Goal: Task Accomplishment & Management: Manage account settings

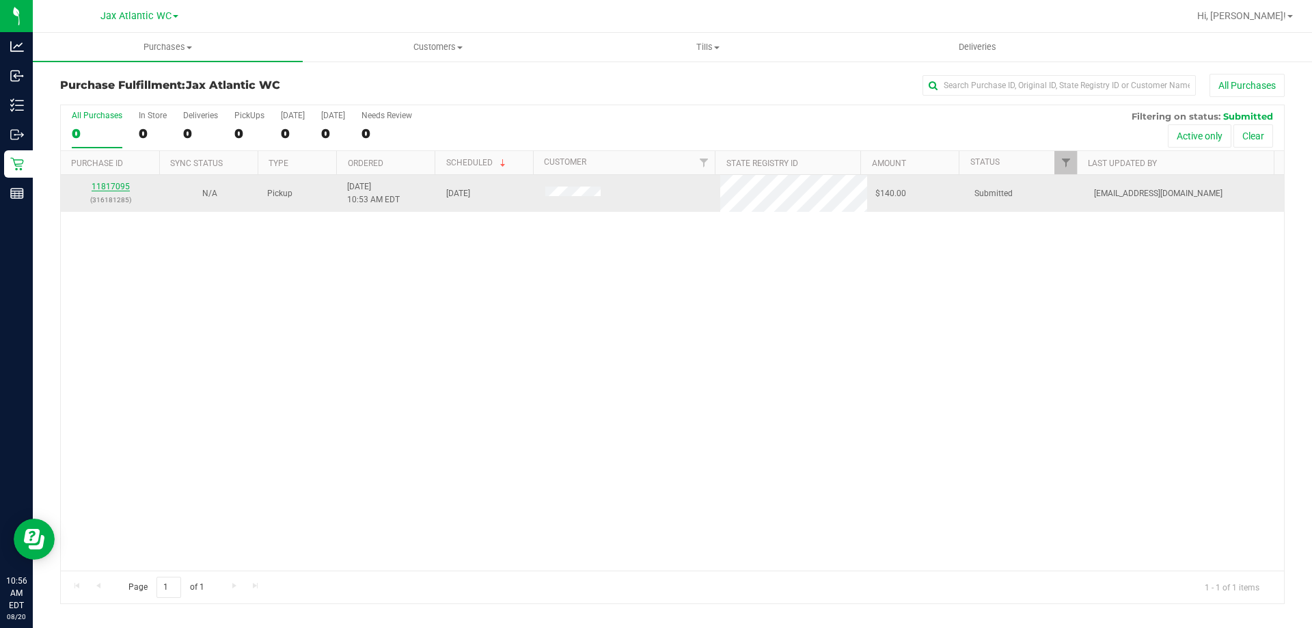
click at [111, 190] on link "11817095" at bounding box center [111, 187] width 38 height 10
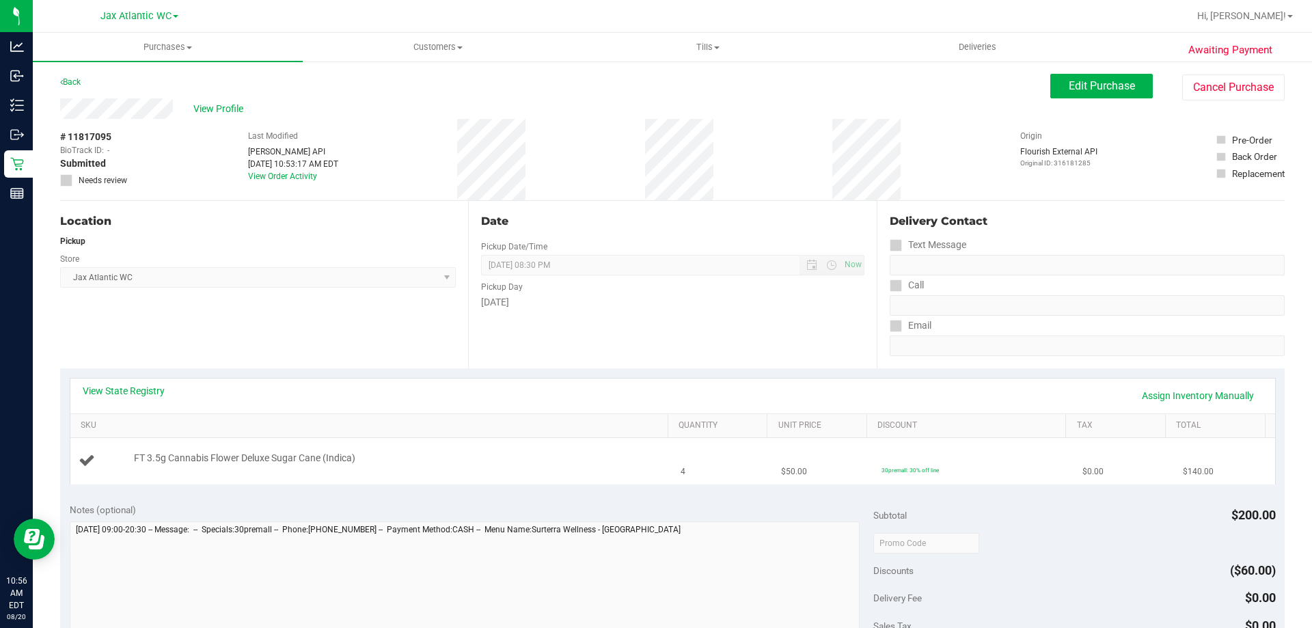
click at [555, 471] on td "FT 3.5g Cannabis Flower Deluxe Sugar Cane (Indica)" at bounding box center [371, 461] width 603 height 46
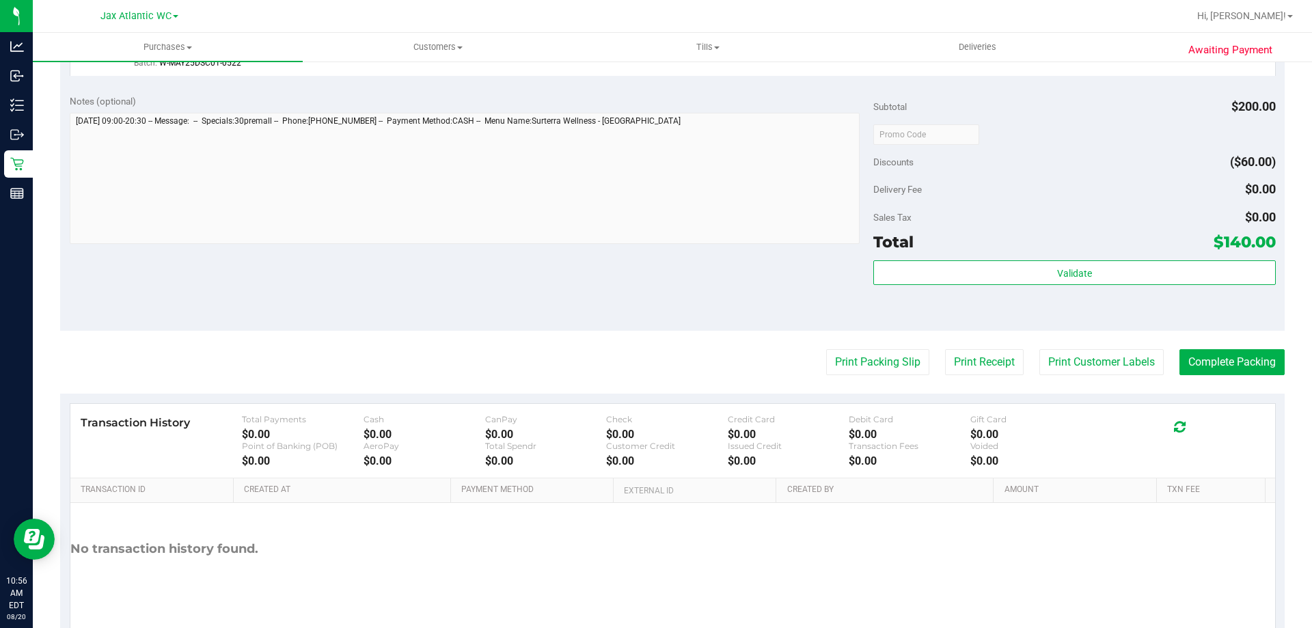
scroll to position [489, 0]
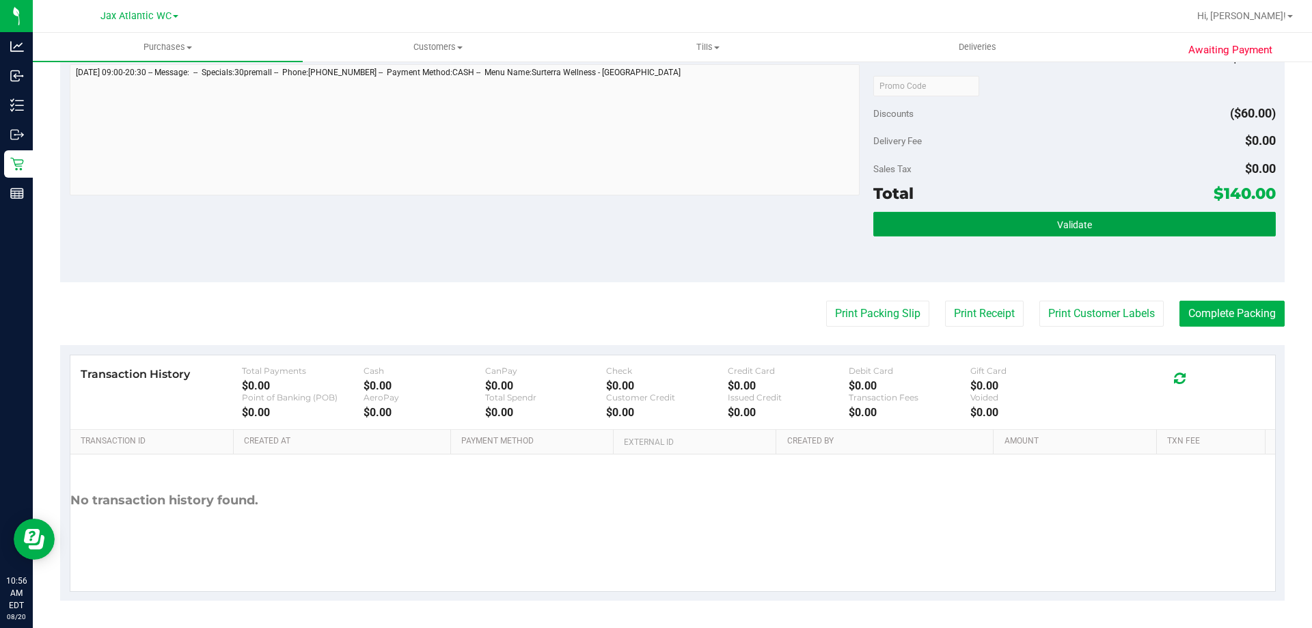
drag, startPoint x: 1034, startPoint y: 236, endPoint x: 1037, endPoint y: 243, distance: 7.4
click at [1036, 244] on div "Validate" at bounding box center [1074, 242] width 402 height 61
click at [965, 223] on button "Validate" at bounding box center [1074, 224] width 402 height 25
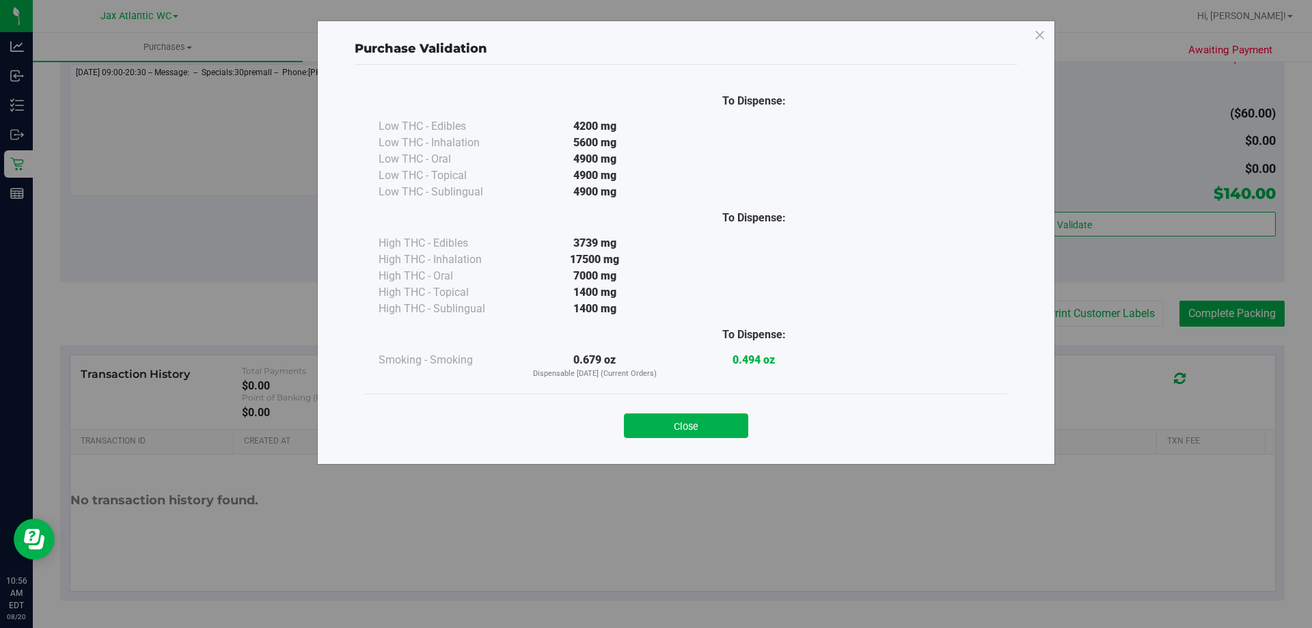
click at [717, 420] on button "Close" at bounding box center [686, 425] width 124 height 25
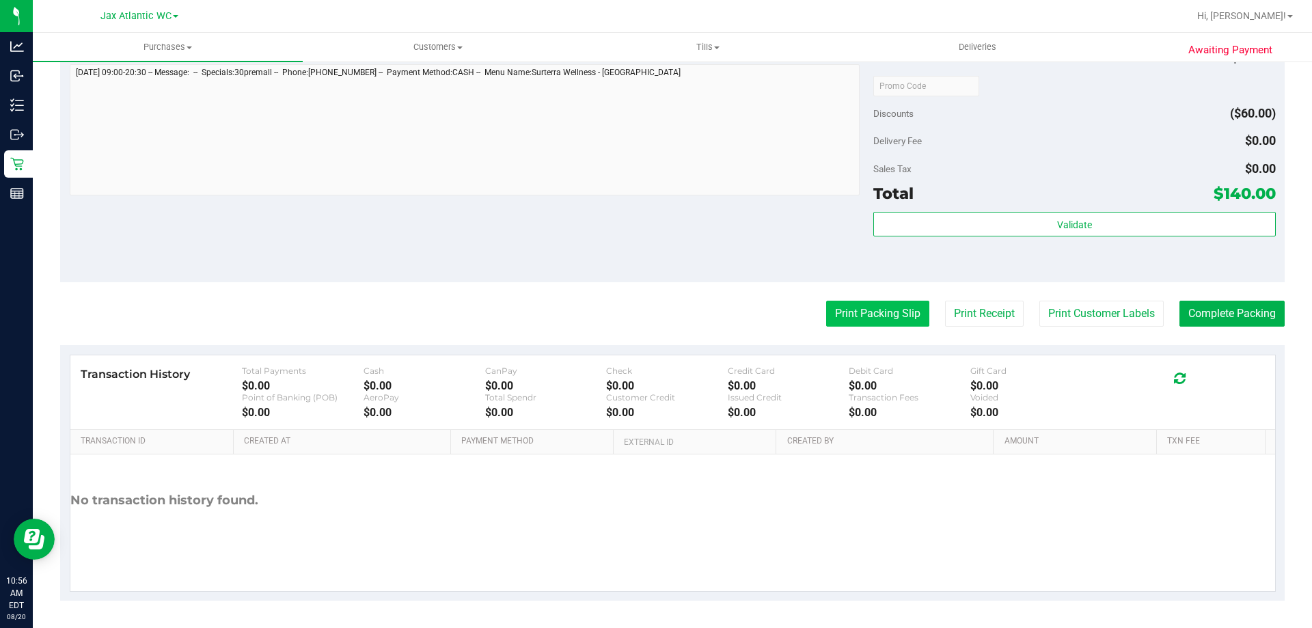
click at [869, 305] on button "Print Packing Slip" at bounding box center [877, 314] width 103 height 26
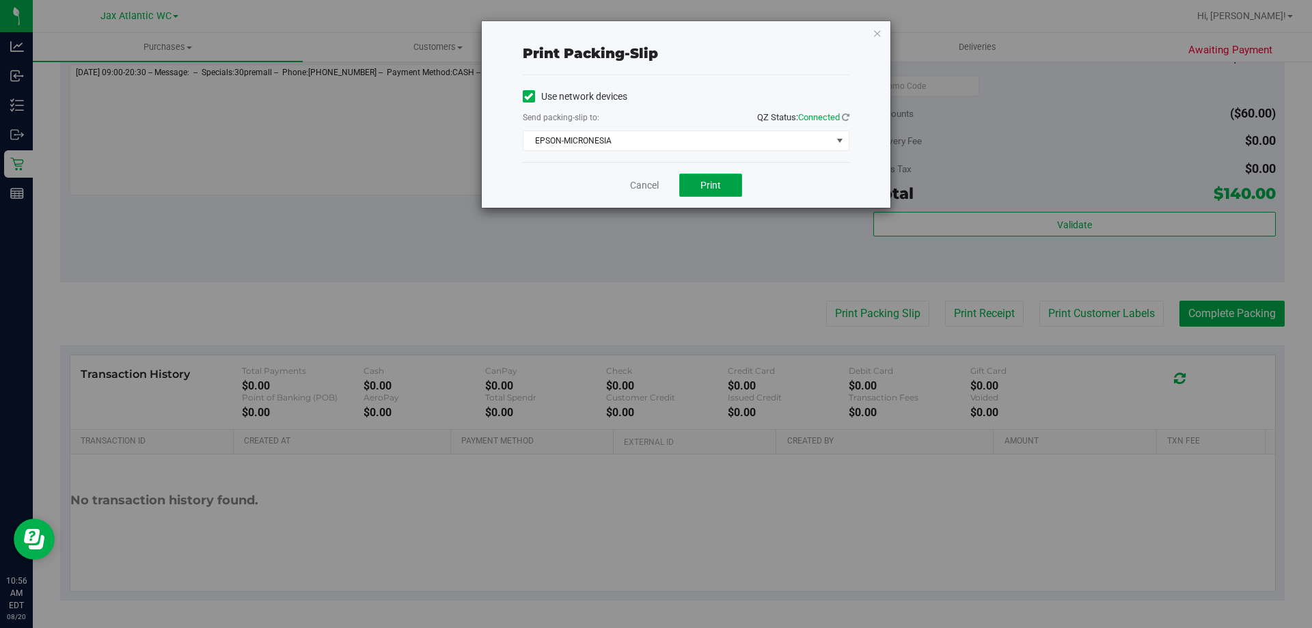
click at [700, 181] on span "Print" at bounding box center [710, 185] width 20 height 11
click at [655, 182] on link "Cancel" at bounding box center [644, 185] width 29 height 14
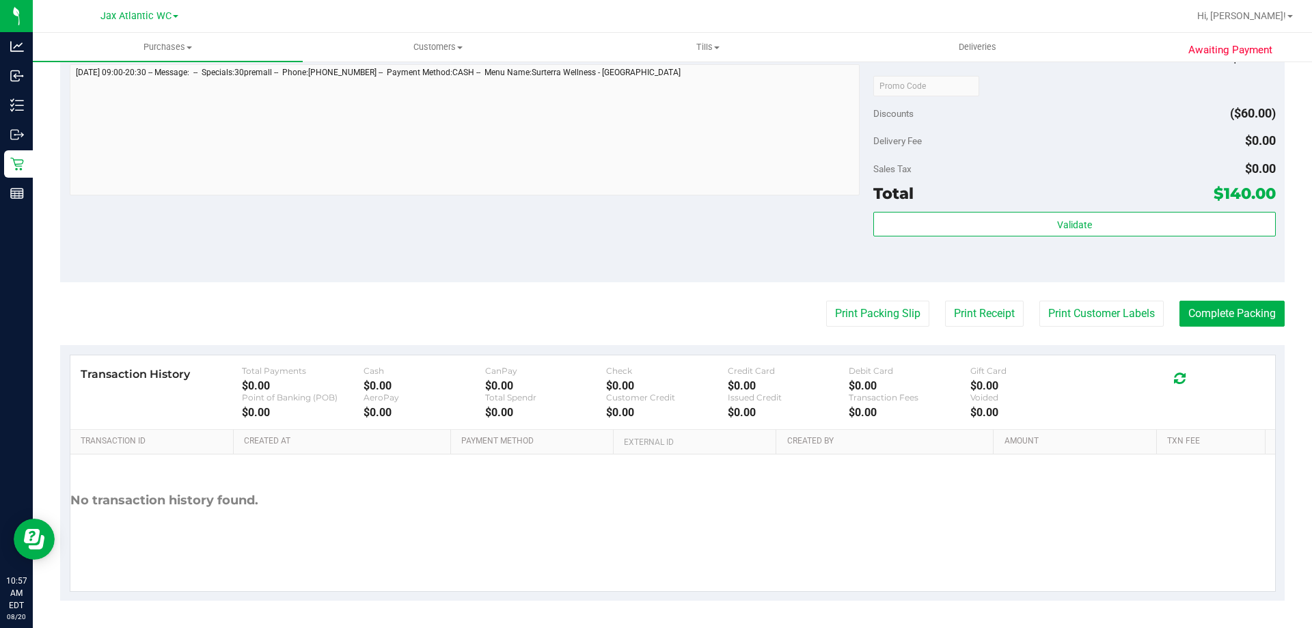
click at [1239, 333] on purchase-details "Back Edit Purchase Cancel Purchase View Profile # 11817095 BioTrack ID: - Submi…" at bounding box center [672, 93] width 1224 height 1016
click at [1240, 318] on button "Complete Packing" at bounding box center [1231, 314] width 105 height 26
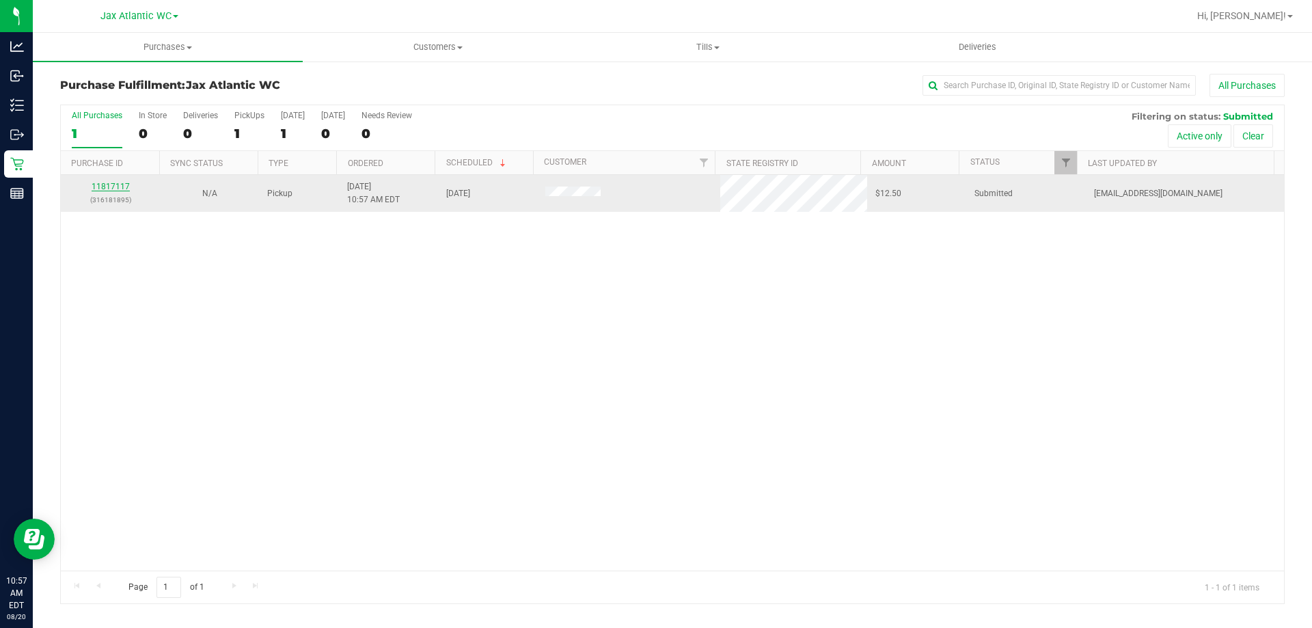
click at [124, 187] on link "11817117" at bounding box center [111, 187] width 38 height 10
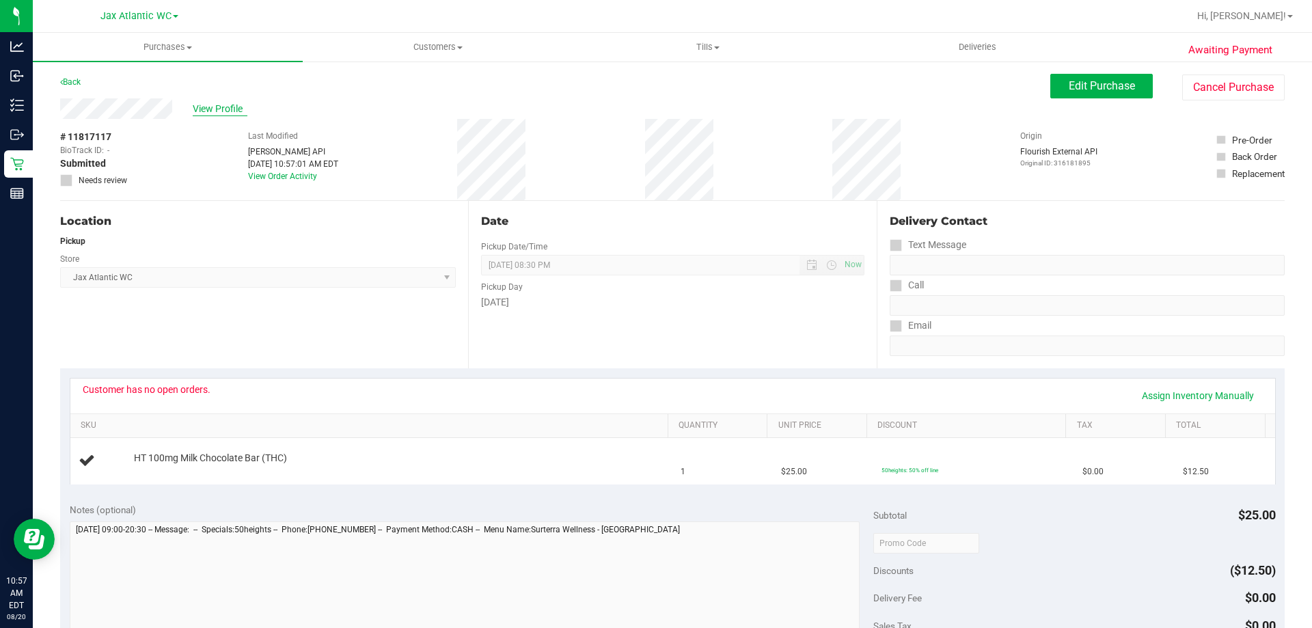
click at [232, 105] on span "View Profile" at bounding box center [220, 109] width 55 height 14
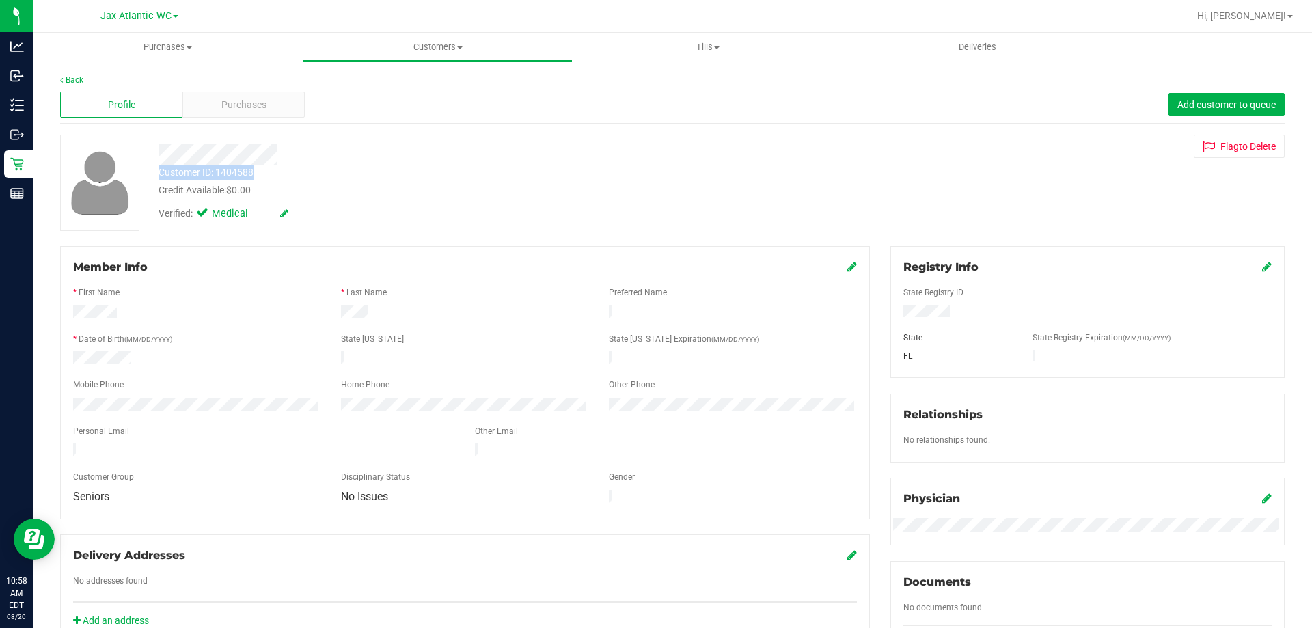
drag, startPoint x: 257, startPoint y: 171, endPoint x: 165, endPoint y: 172, distance: 92.2
click at [159, 176] on div "Customer ID: 1404588 Credit Available: $0.00" at bounding box center [459, 181] width 622 height 32
copy div "Customer ID: 1404588"
click at [439, 185] on div "Credit Available: $0.00" at bounding box center [460, 190] width 602 height 14
click at [404, 149] on div at bounding box center [459, 154] width 622 height 21
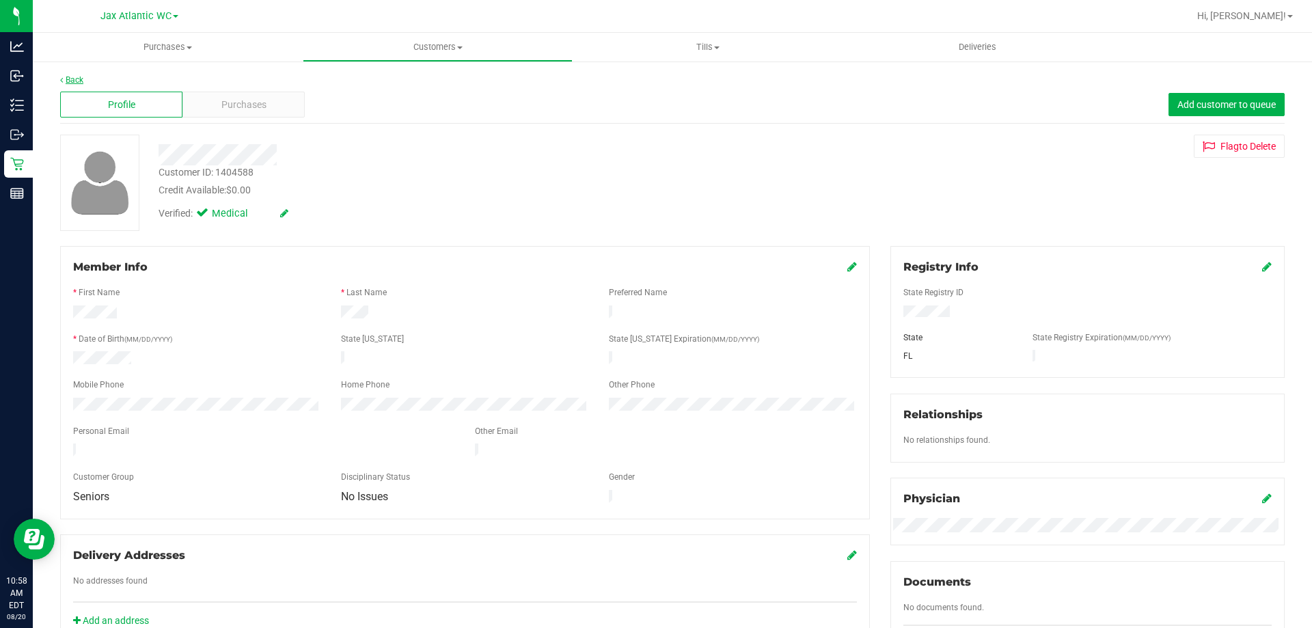
click at [69, 78] on link "Back" at bounding box center [71, 80] width 23 height 10
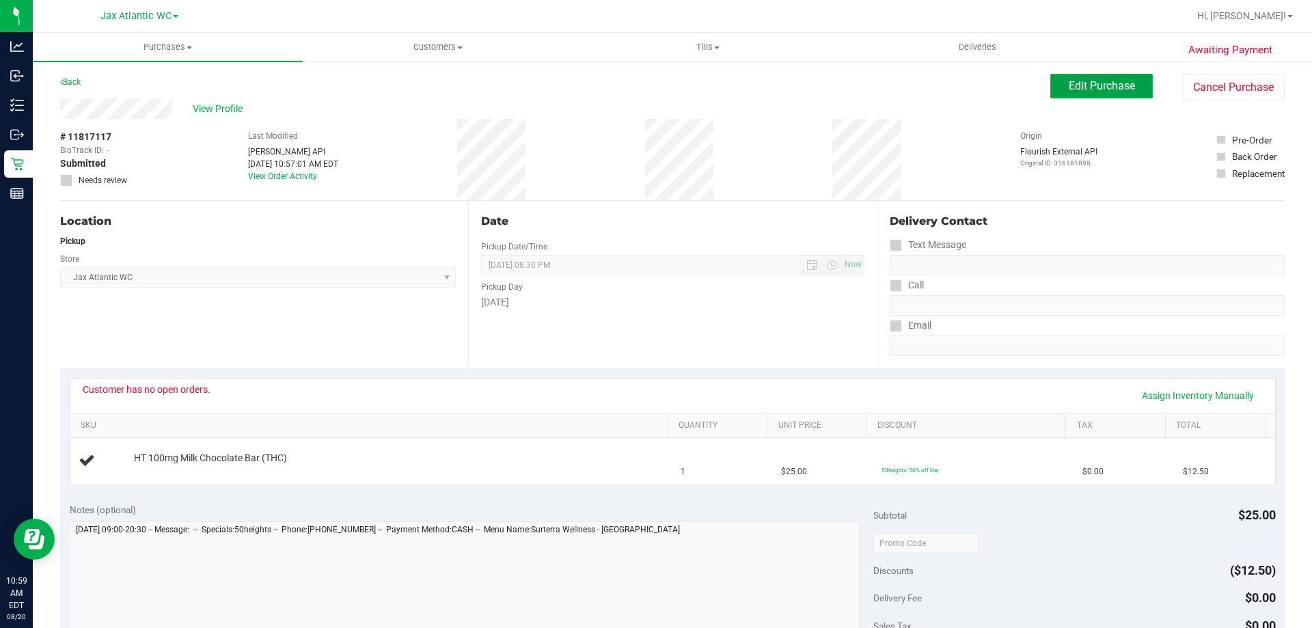
click at [1102, 87] on span "Edit Purchase" at bounding box center [1102, 85] width 66 height 13
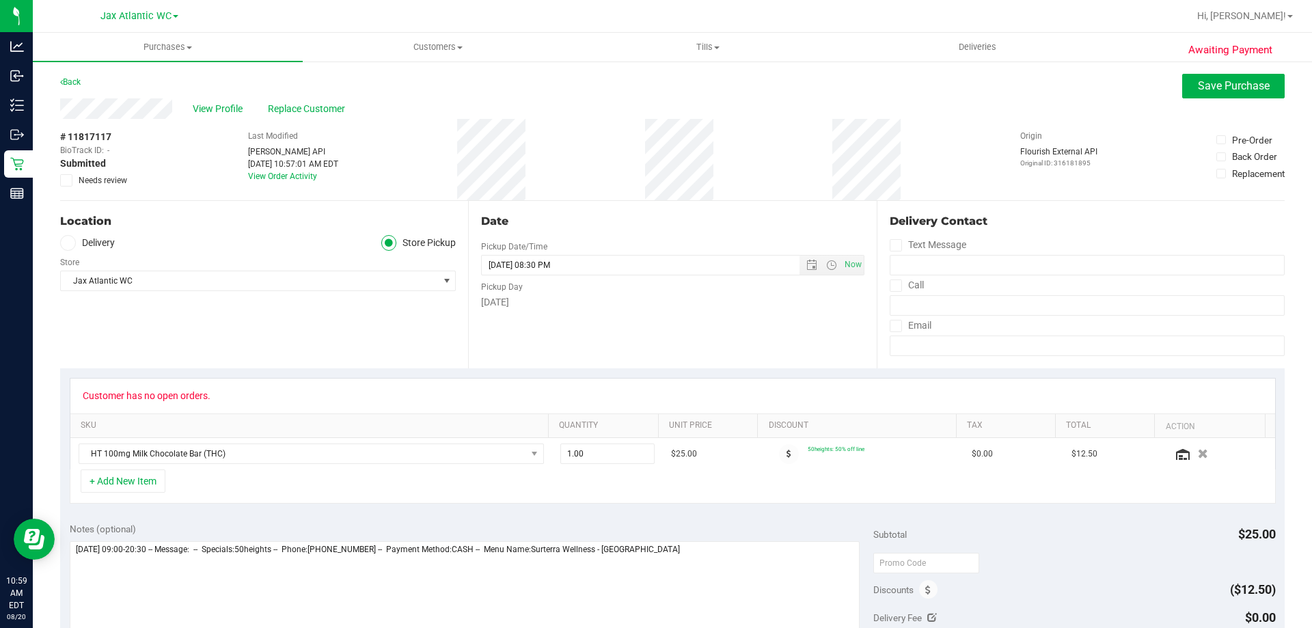
click at [71, 180] on span at bounding box center [66, 180] width 12 height 12
click at [0, 0] on input "Needs review" at bounding box center [0, 0] width 0 height 0
drag, startPoint x: 1247, startPoint y: 96, endPoint x: 1208, endPoint y: 76, distance: 43.7
click at [1208, 75] on button "Save Purchase" at bounding box center [1233, 86] width 102 height 25
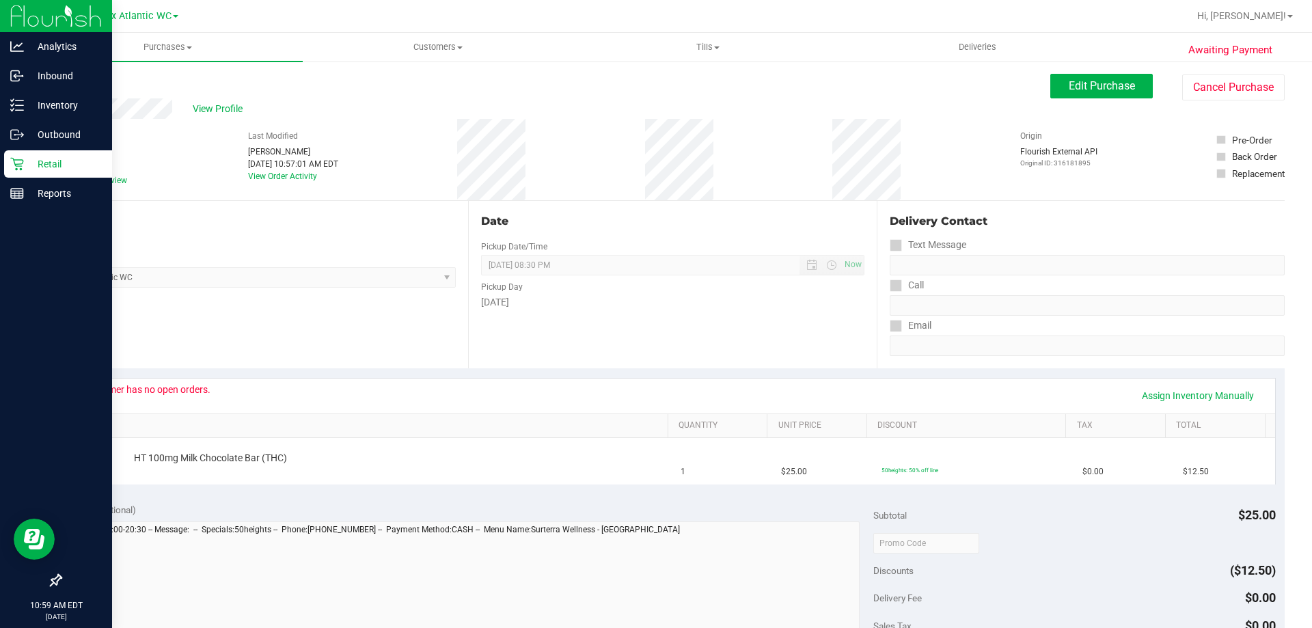
click at [29, 160] on p "Retail" at bounding box center [65, 164] width 82 height 16
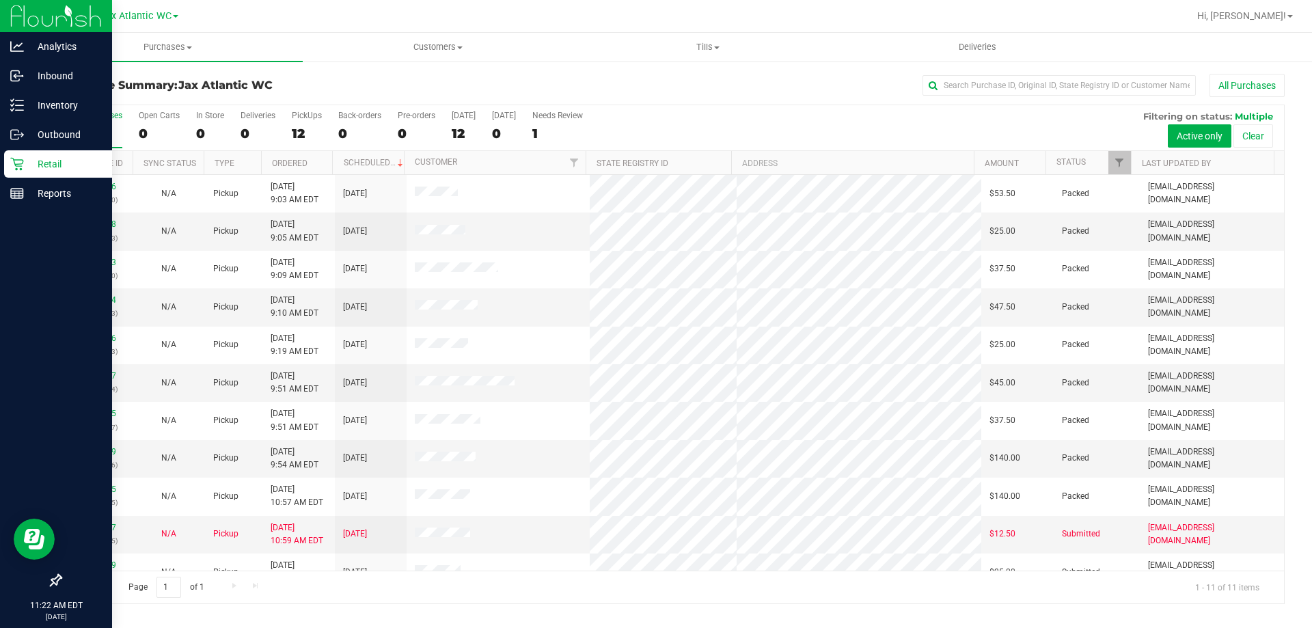
drag, startPoint x: 3, startPoint y: 418, endPoint x: 3, endPoint y: 404, distance: 13.7
click at [3, 407] on div at bounding box center [56, 388] width 112 height 358
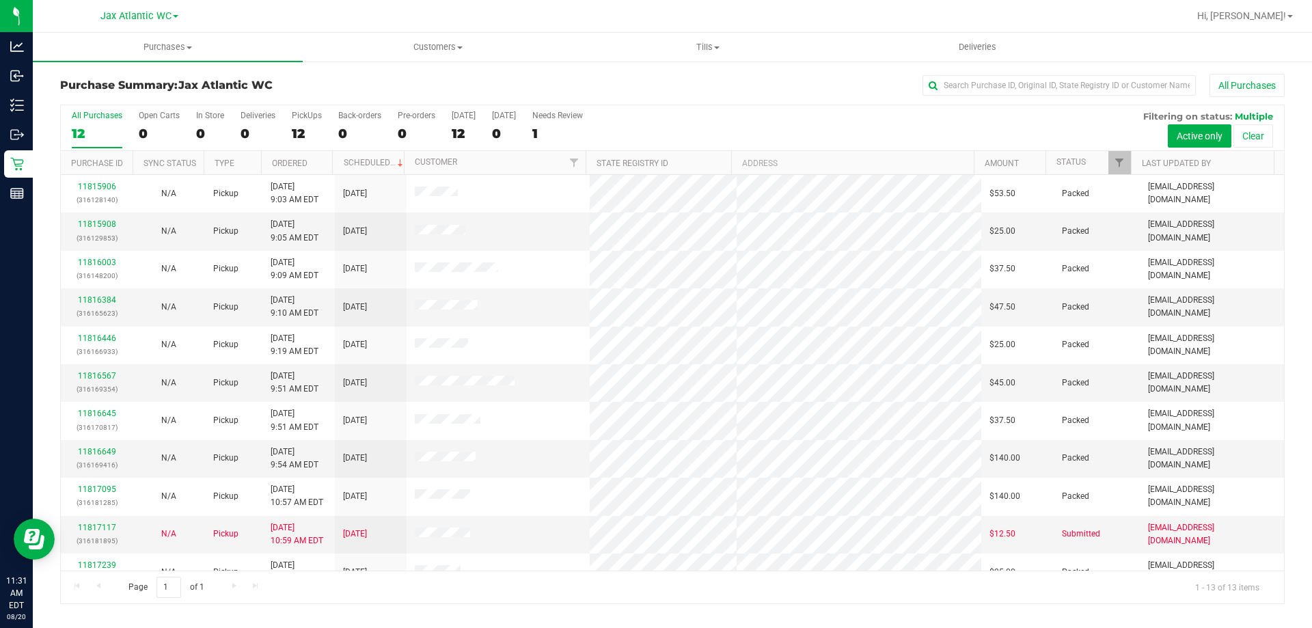
scroll to position [96, 0]
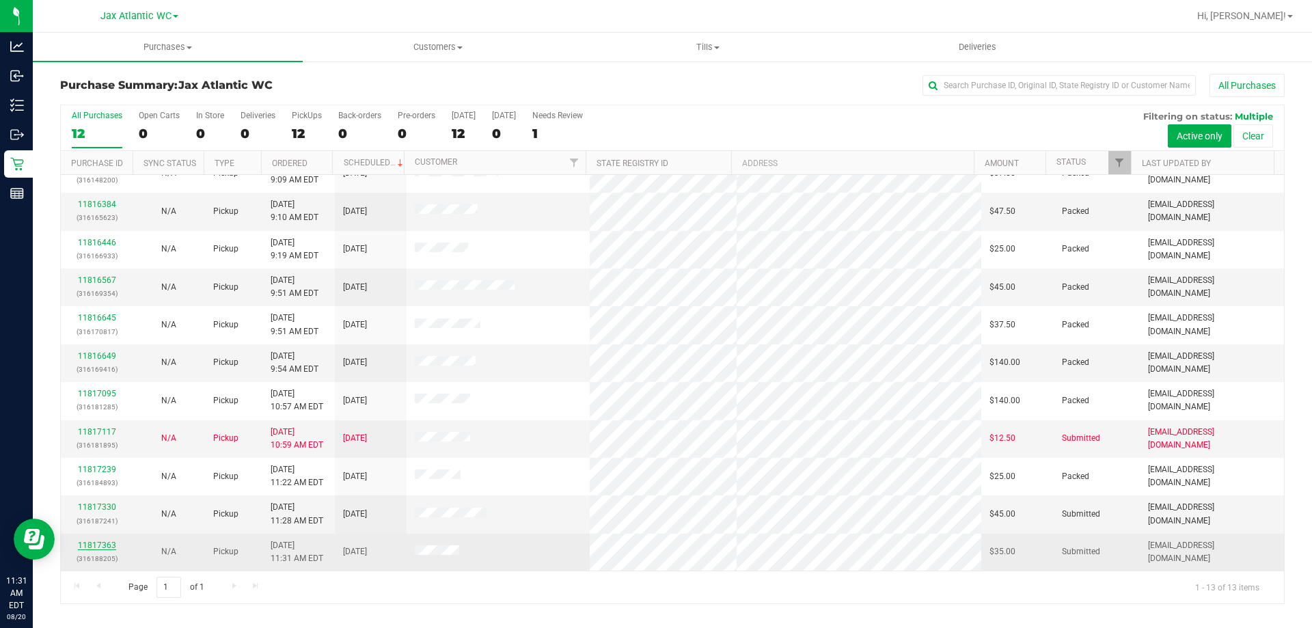
click at [106, 547] on link "11817363" at bounding box center [97, 545] width 38 height 10
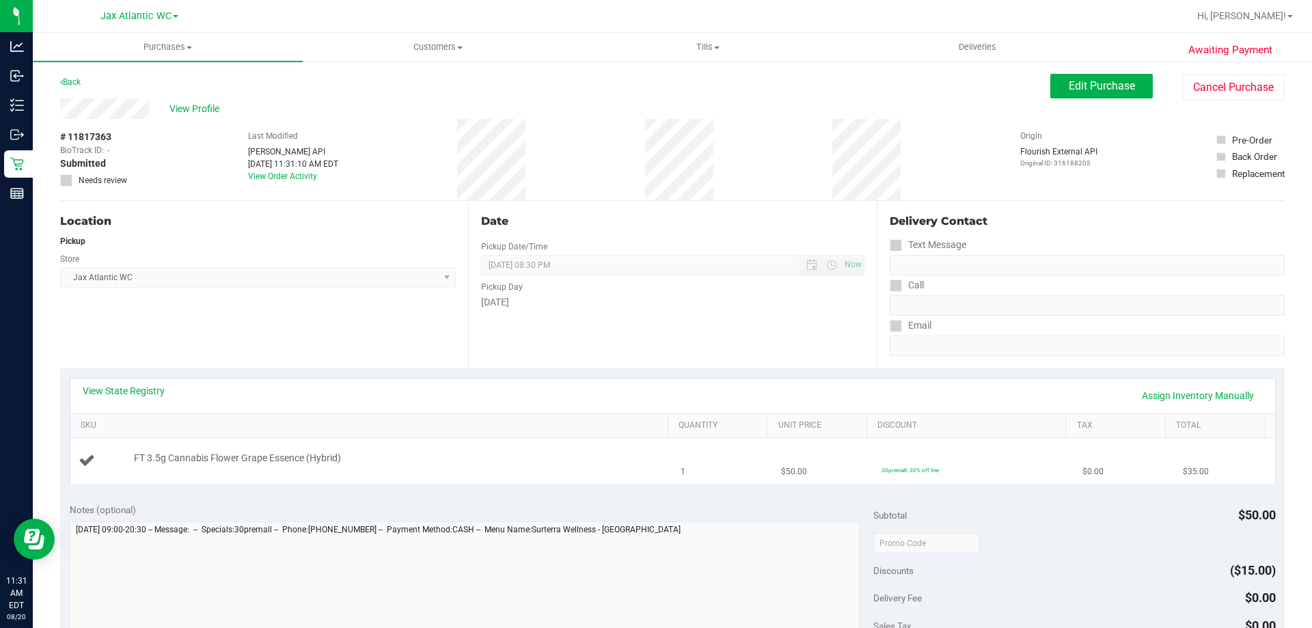
click at [406, 468] on div "FT 3.5g Cannabis Flower Grape Essence (Hybrid)" at bounding box center [372, 461] width 586 height 18
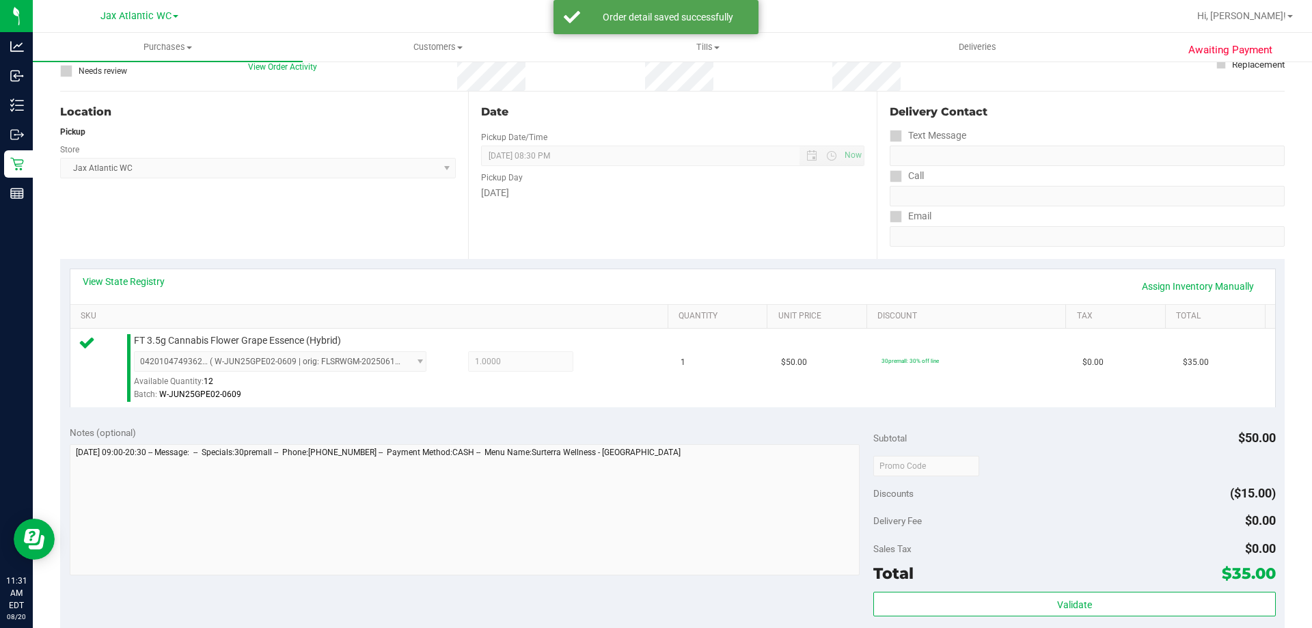
scroll to position [410, 0]
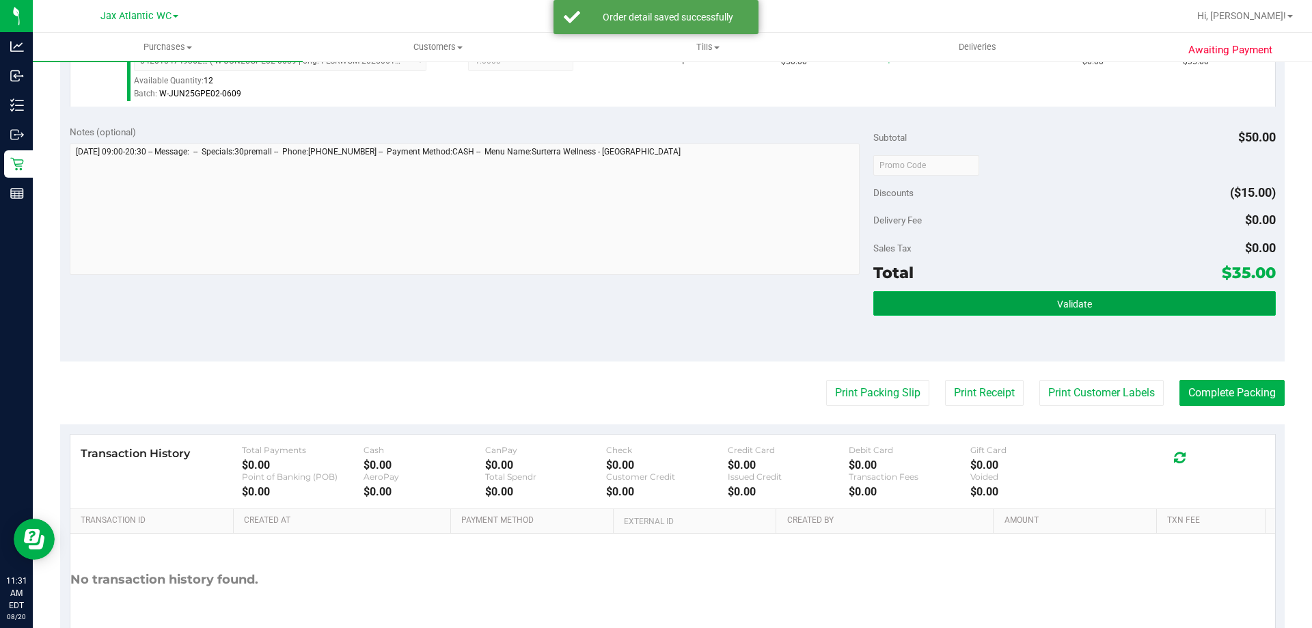
click at [1005, 302] on button "Validate" at bounding box center [1074, 303] width 402 height 25
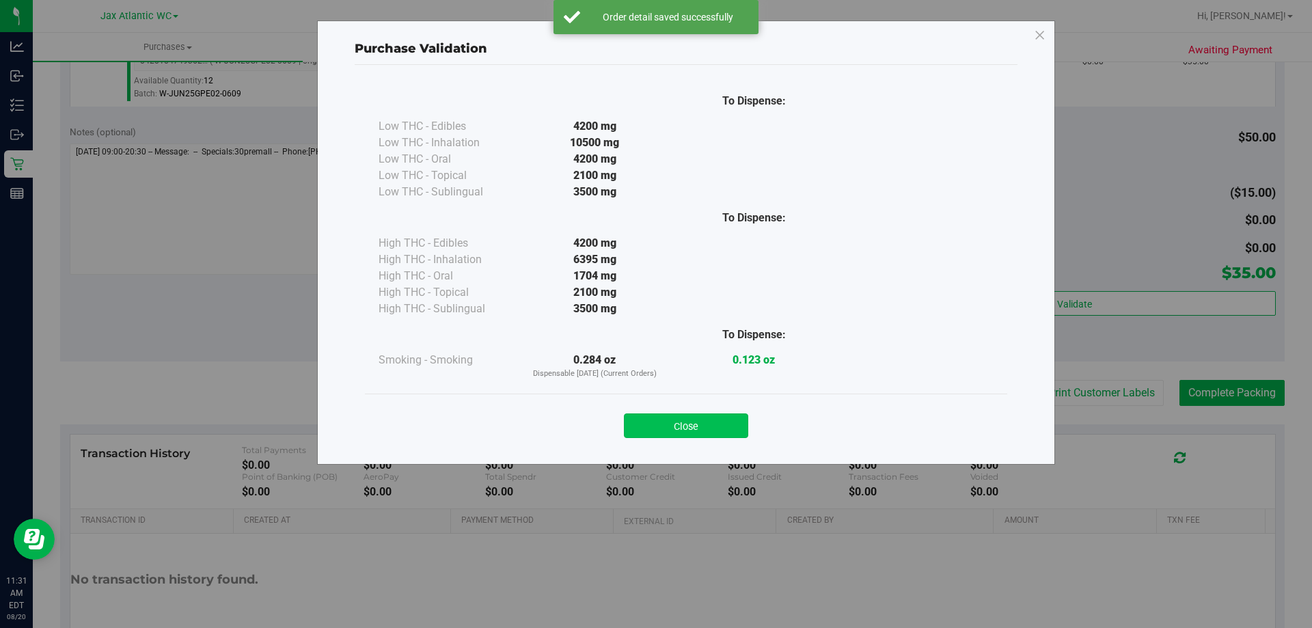
click at [678, 418] on button "Close" at bounding box center [686, 425] width 124 height 25
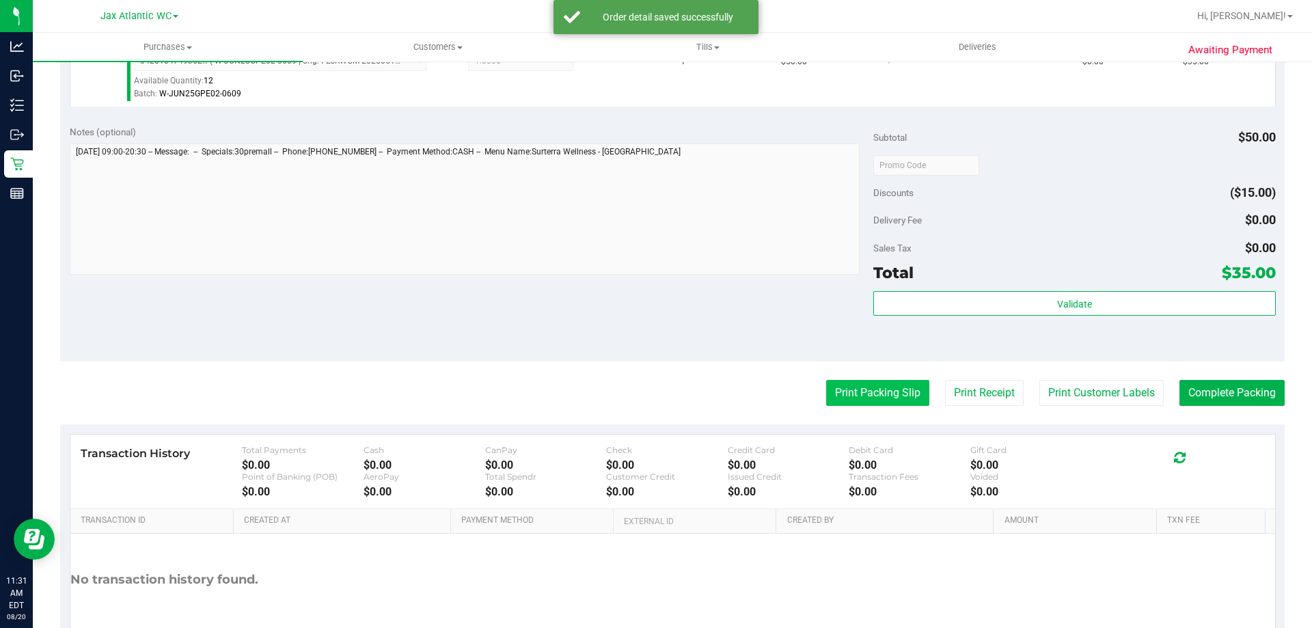
click at [859, 392] on button "Print Packing Slip" at bounding box center [877, 393] width 103 height 26
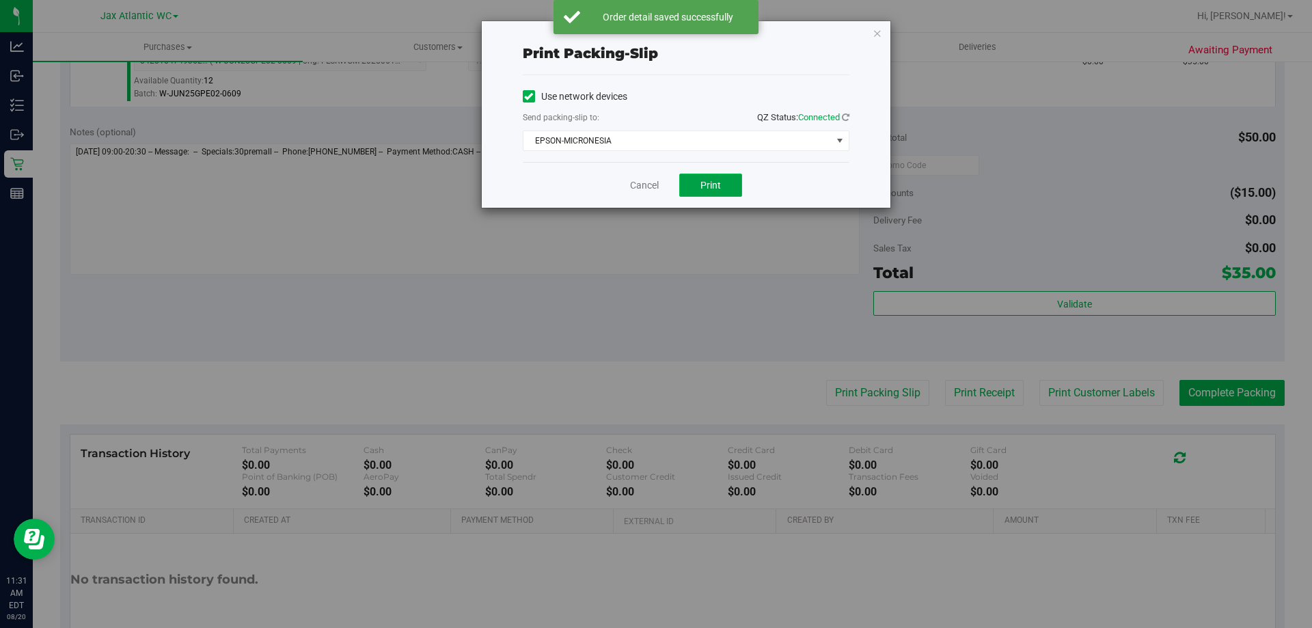
click at [714, 176] on button "Print" at bounding box center [710, 185] width 63 height 23
click at [637, 189] on link "Cancel" at bounding box center [644, 185] width 29 height 14
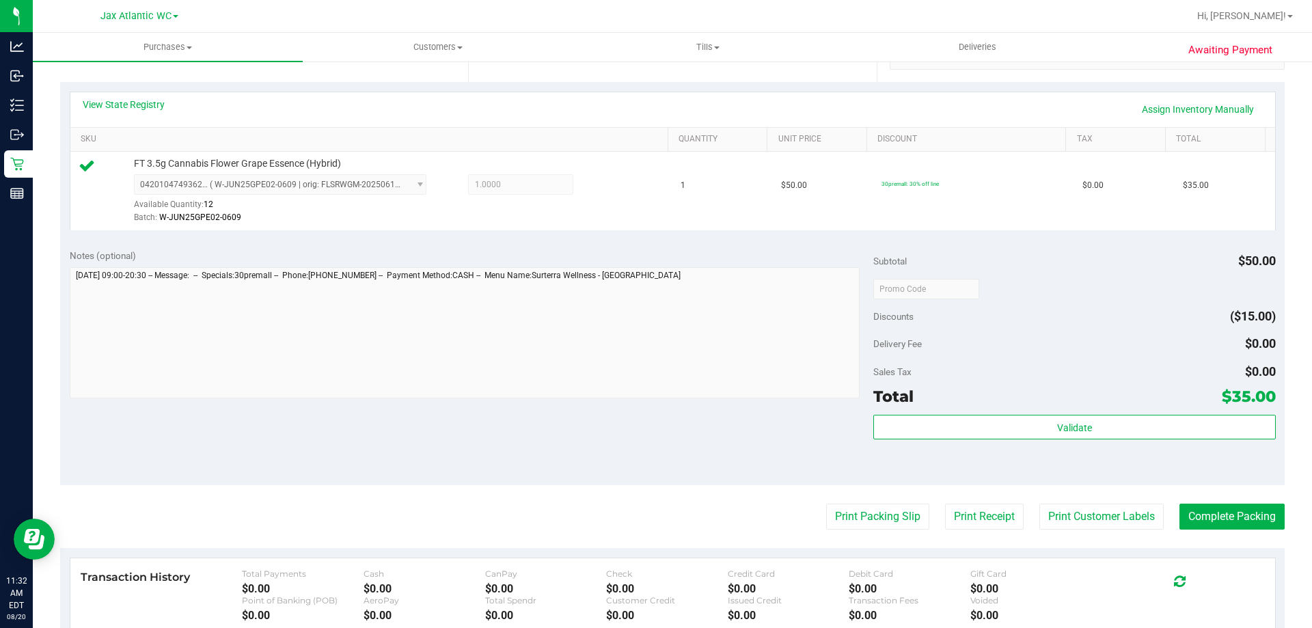
scroll to position [342, 0]
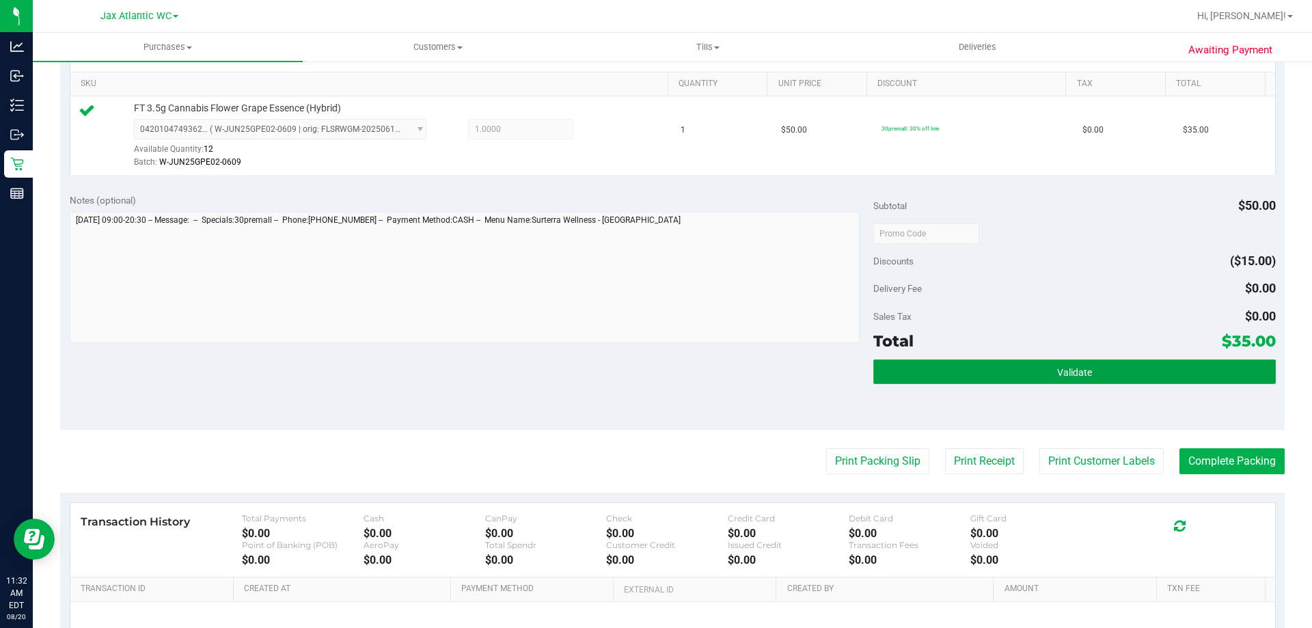
click at [1034, 379] on button "Validate" at bounding box center [1074, 371] width 402 height 25
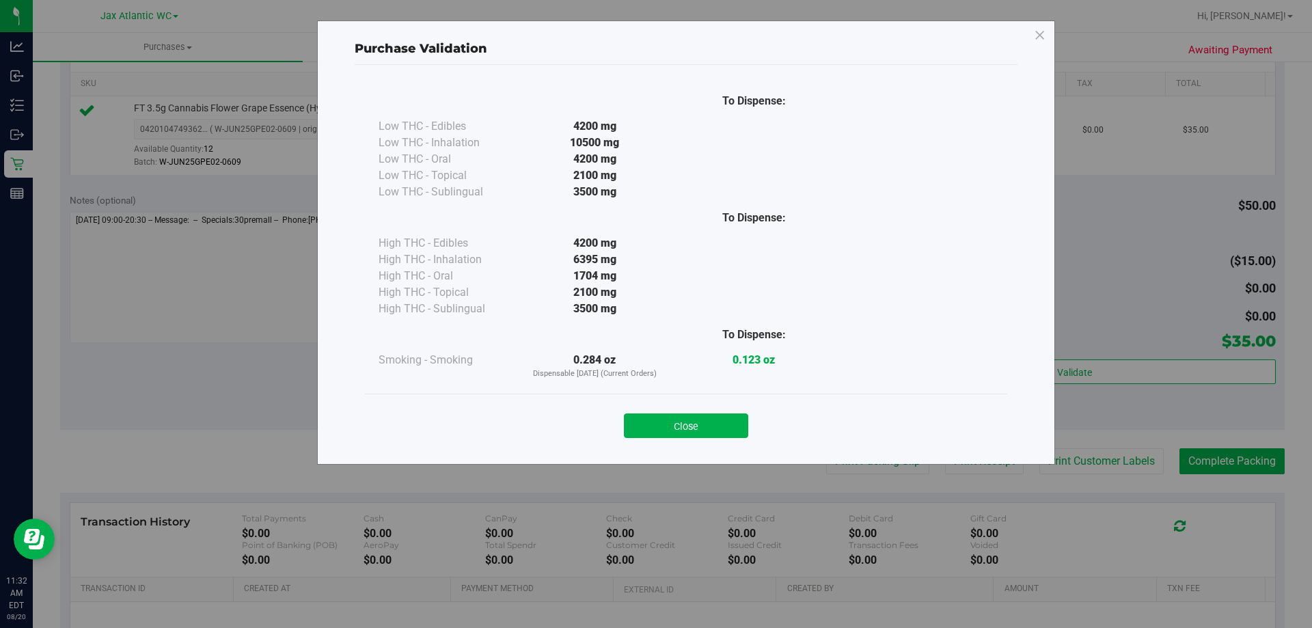
click at [618, 425] on div "Close" at bounding box center [686, 421] width 622 height 34
click at [686, 428] on button "Close" at bounding box center [686, 425] width 124 height 25
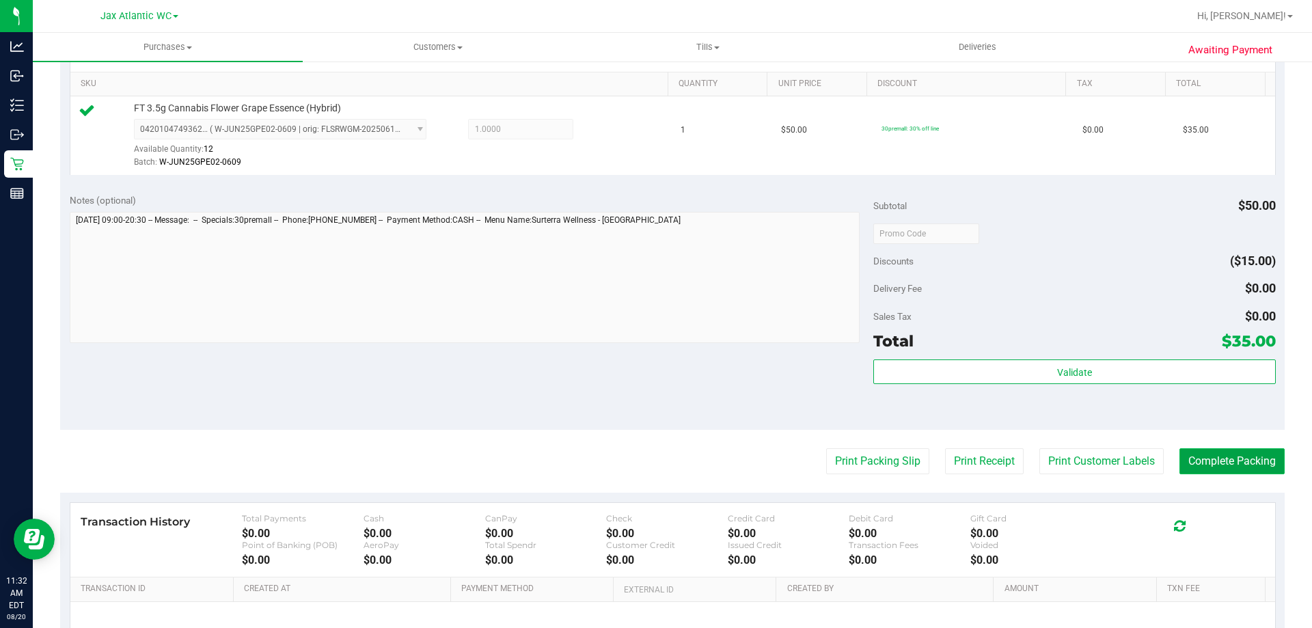
click at [1199, 465] on button "Complete Packing" at bounding box center [1231, 461] width 105 height 26
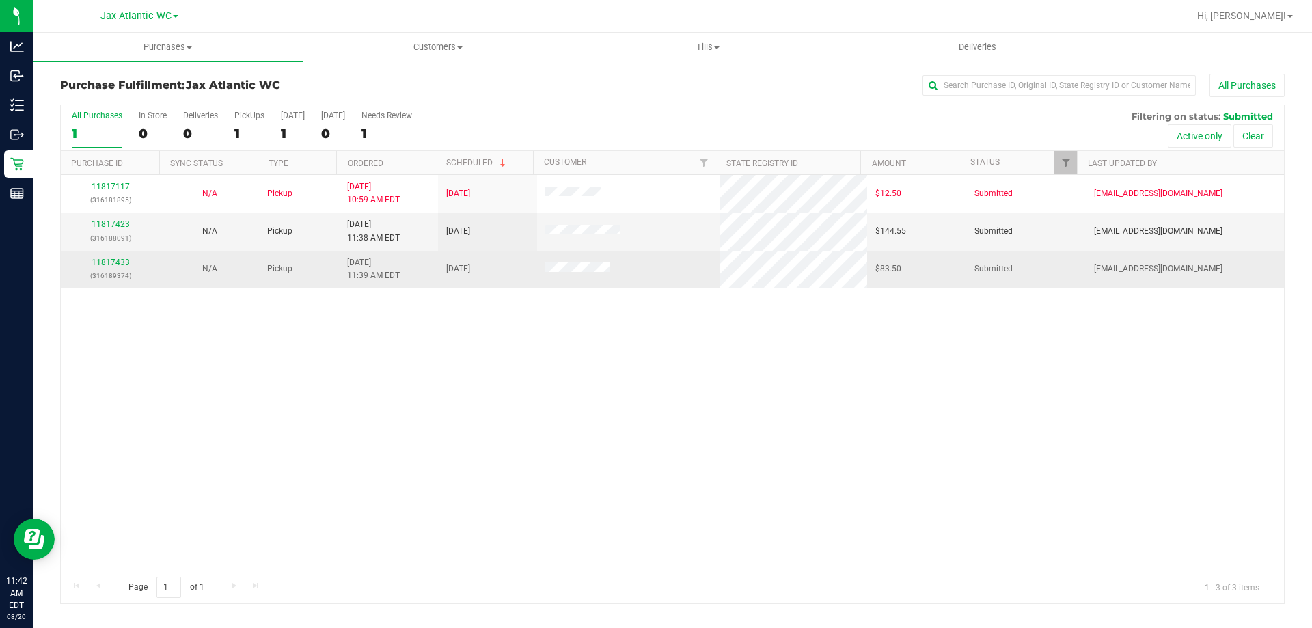
click at [122, 259] on link "11817433" at bounding box center [111, 263] width 38 height 10
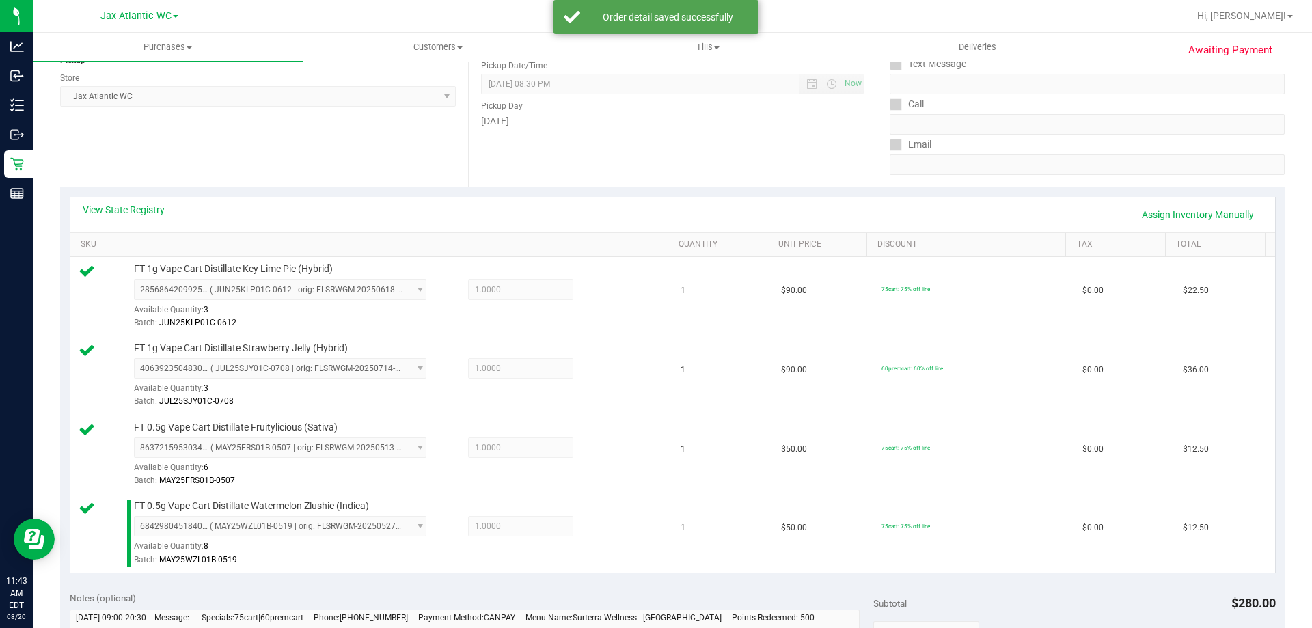
scroll to position [478, 0]
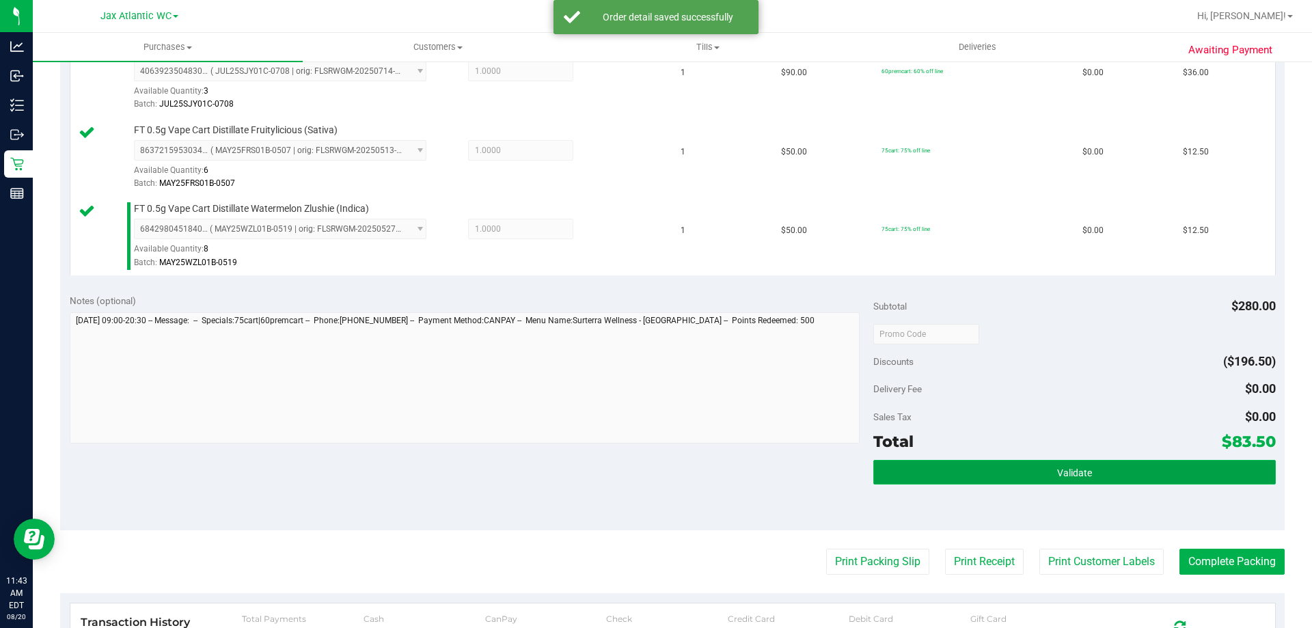
click at [1127, 473] on button "Validate" at bounding box center [1074, 472] width 402 height 25
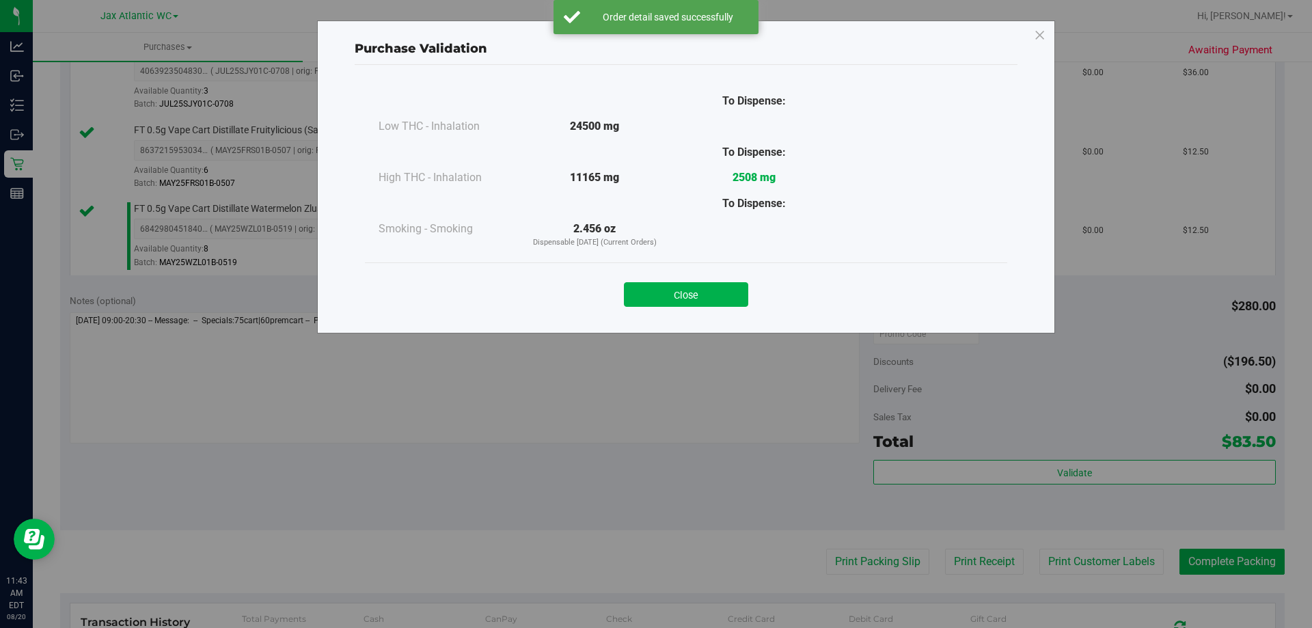
click at [712, 303] on button "Close" at bounding box center [686, 294] width 124 height 25
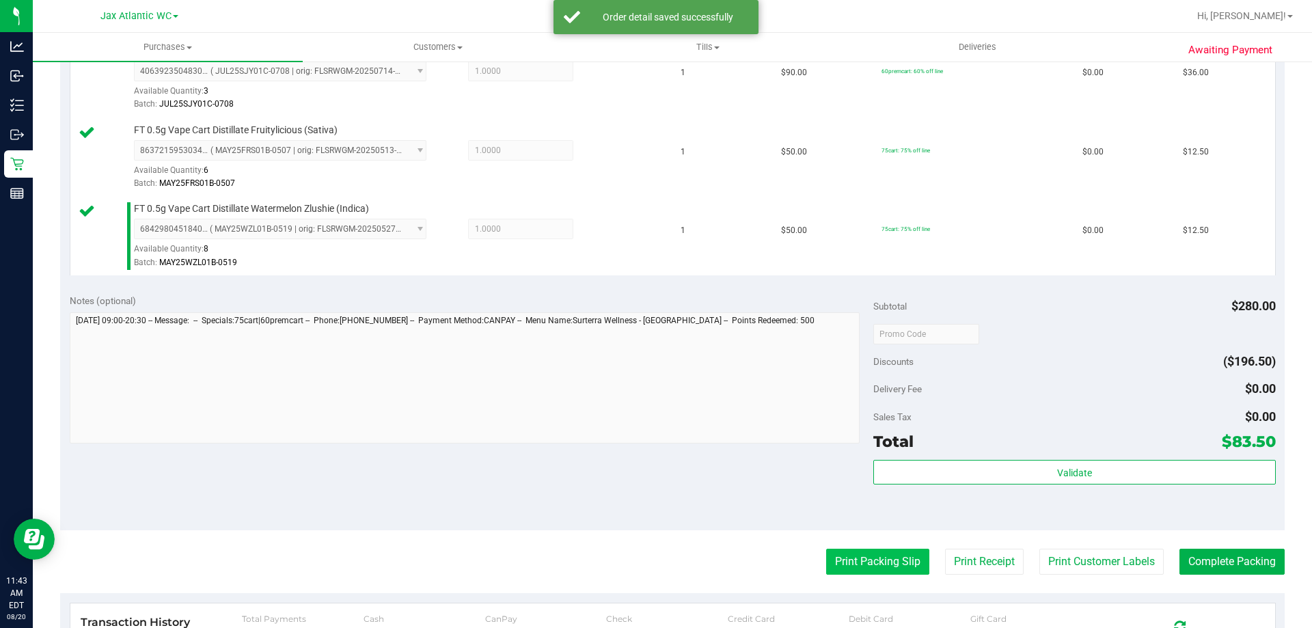
click at [889, 567] on button "Print Packing Slip" at bounding box center [877, 562] width 103 height 26
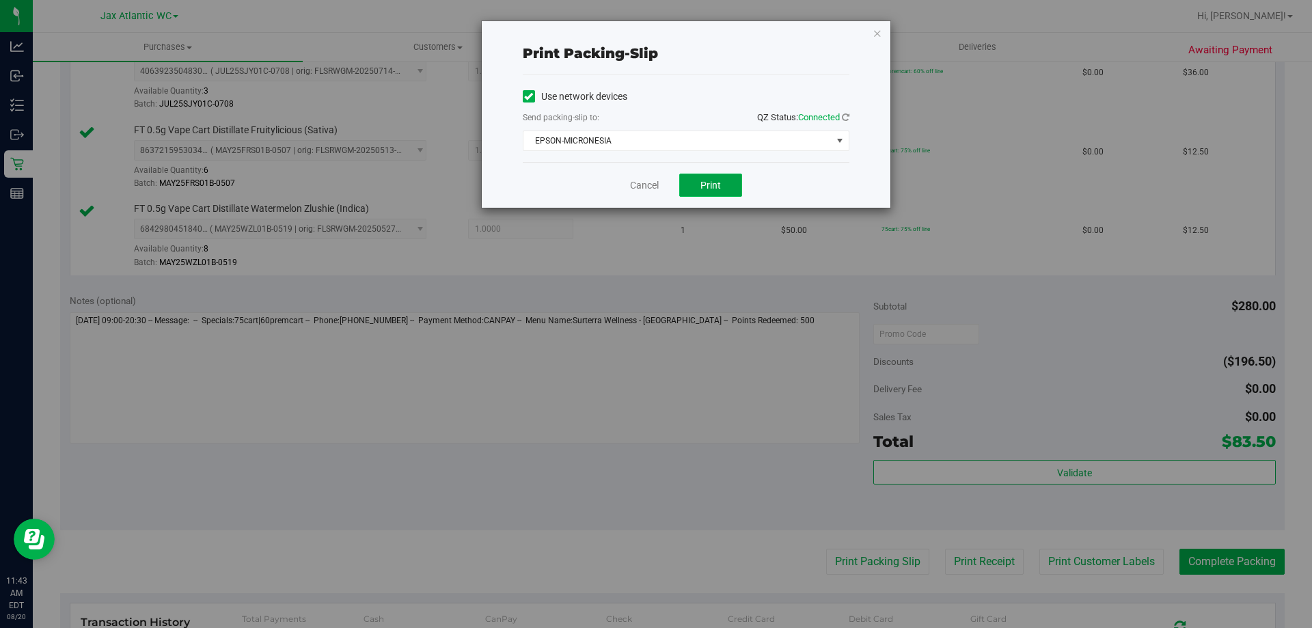
click at [725, 182] on button "Print" at bounding box center [710, 185] width 63 height 23
click at [648, 189] on link "Cancel" at bounding box center [644, 185] width 29 height 14
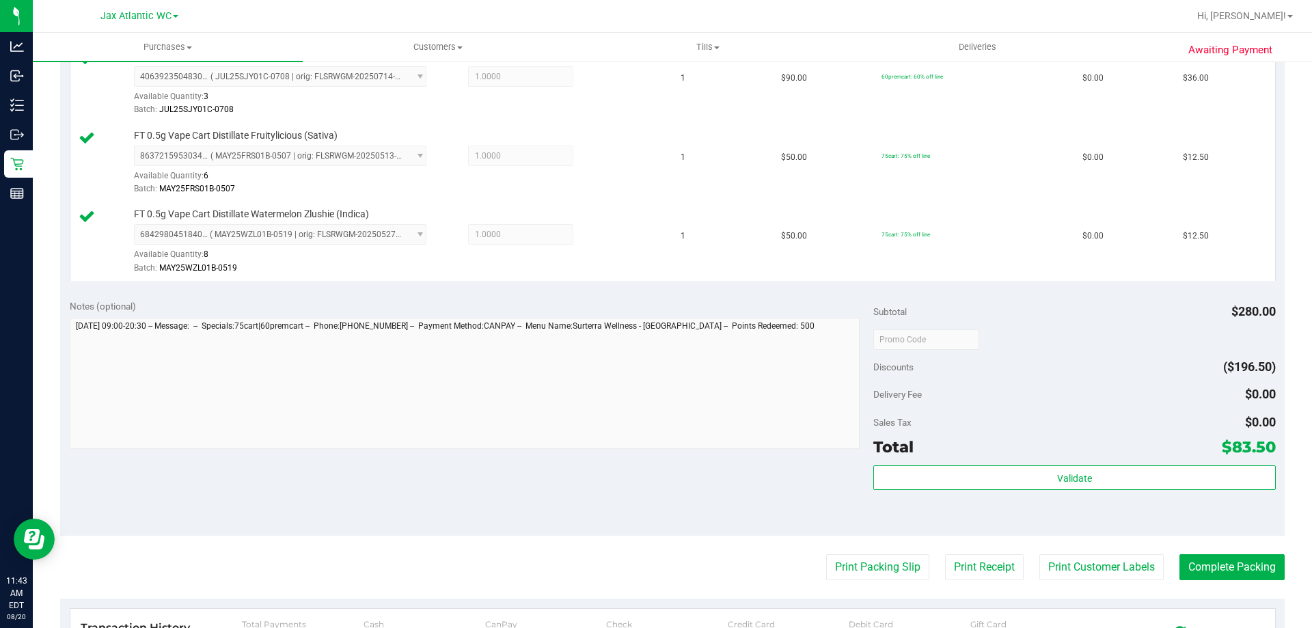
scroll to position [615, 0]
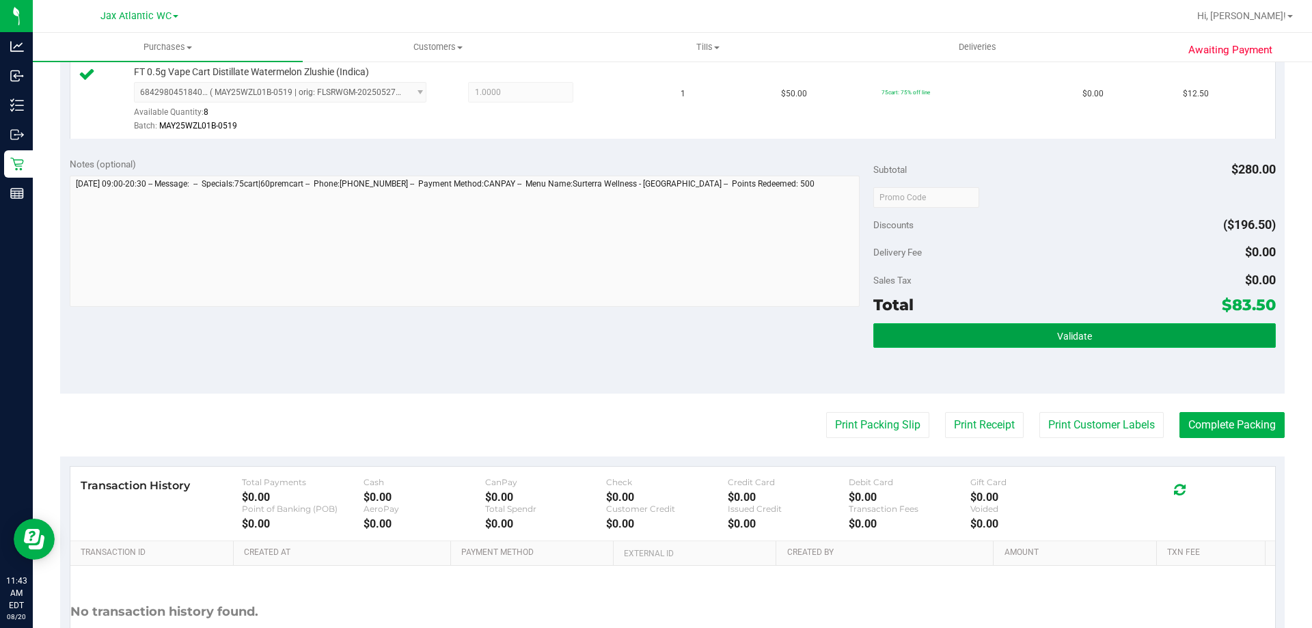
click at [1091, 331] on button "Validate" at bounding box center [1074, 335] width 402 height 25
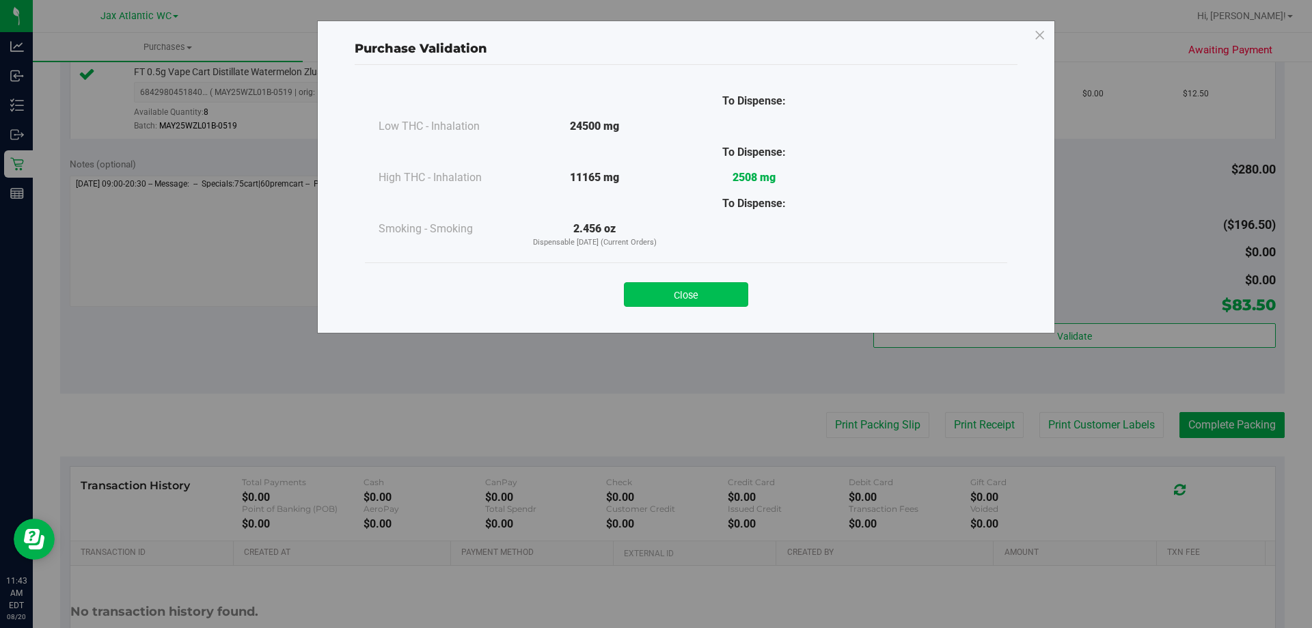
click at [720, 291] on button "Close" at bounding box center [686, 294] width 124 height 25
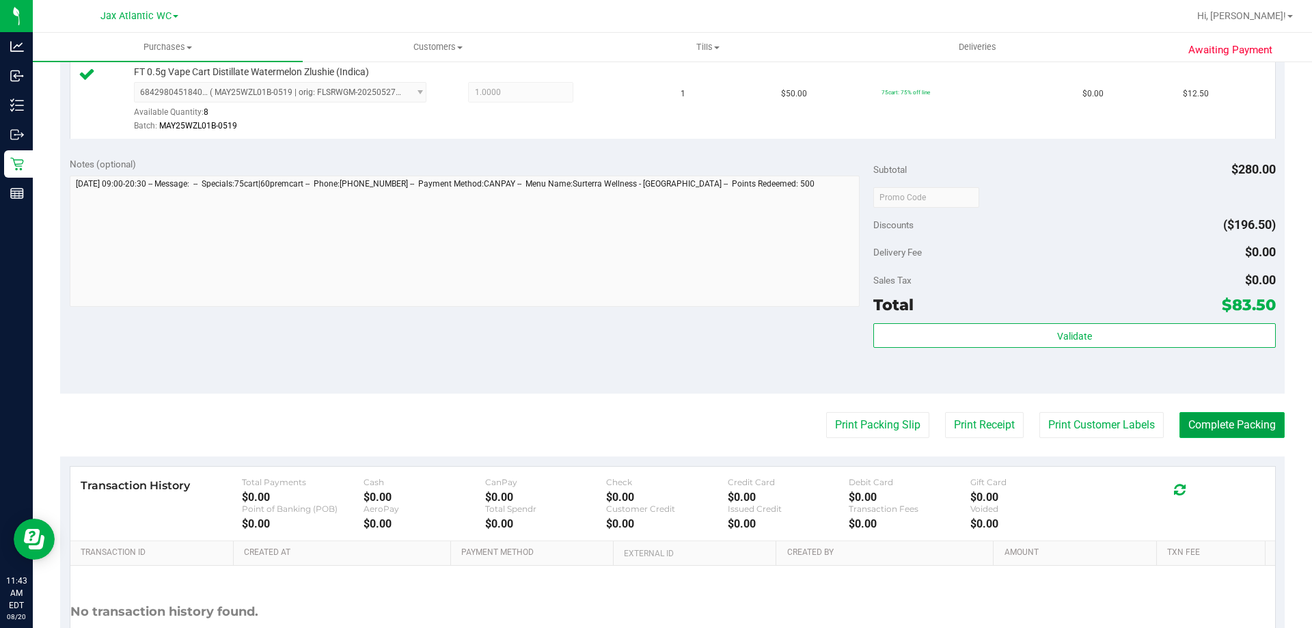
click at [1204, 415] on button "Complete Packing" at bounding box center [1231, 425] width 105 height 26
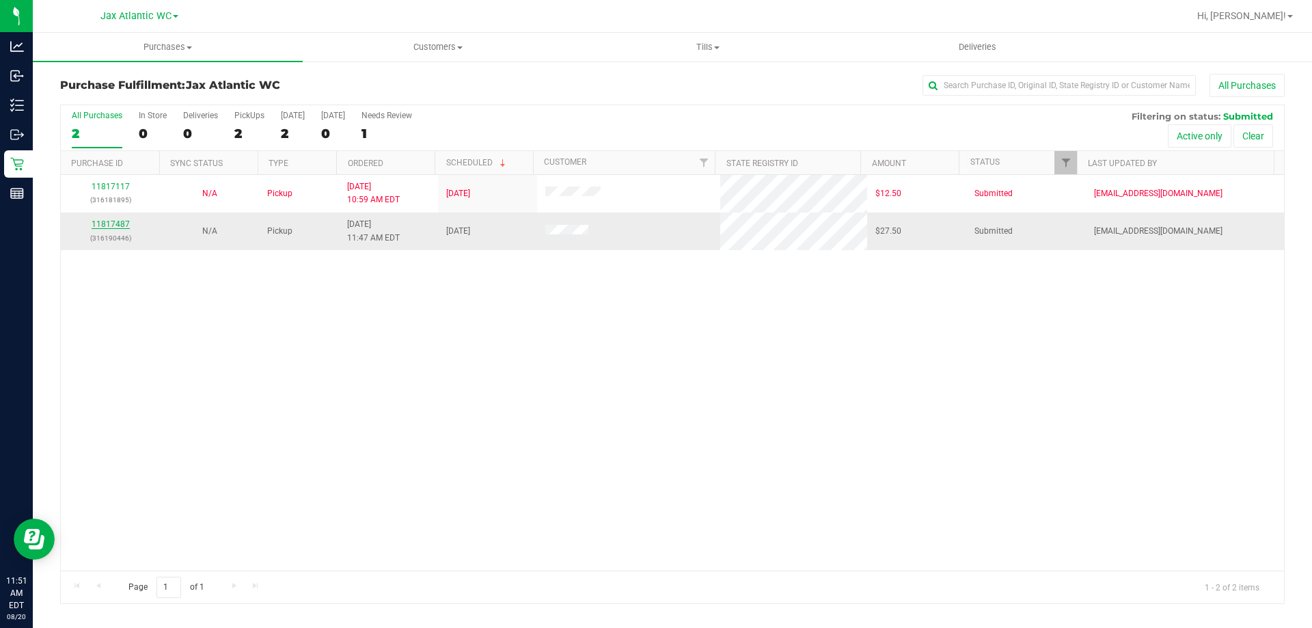
click at [109, 219] on link "11817487" at bounding box center [111, 224] width 38 height 10
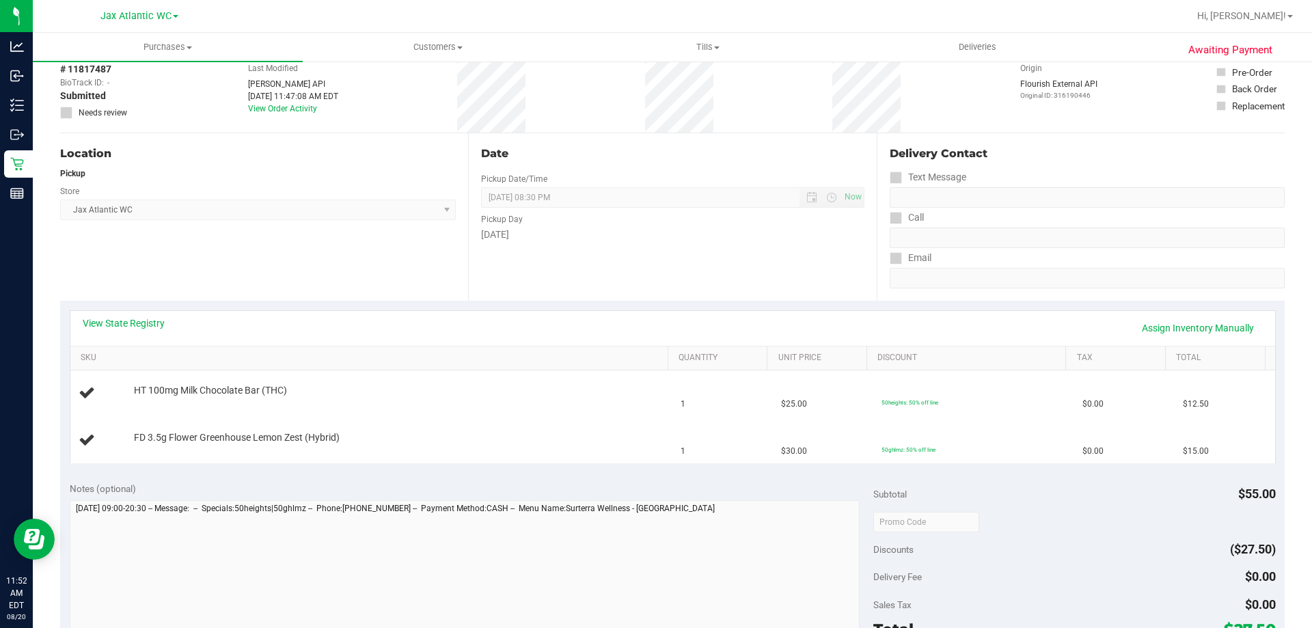
scroll to position [68, 0]
drag, startPoint x: 514, startPoint y: 418, endPoint x: 523, endPoint y: 412, distance: 10.2
click at [514, 424] on td "FD 3.5g Flower Greenhouse Lemon Zest (Hybrid)" at bounding box center [371, 440] width 603 height 46
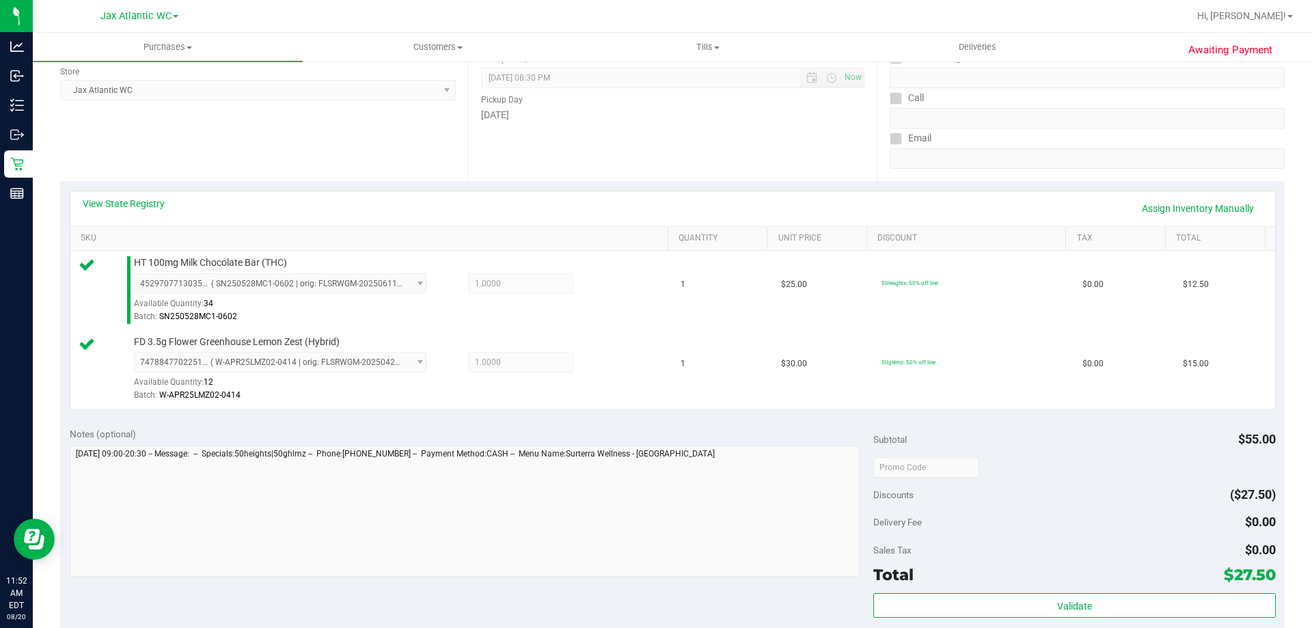
scroll to position [410, 0]
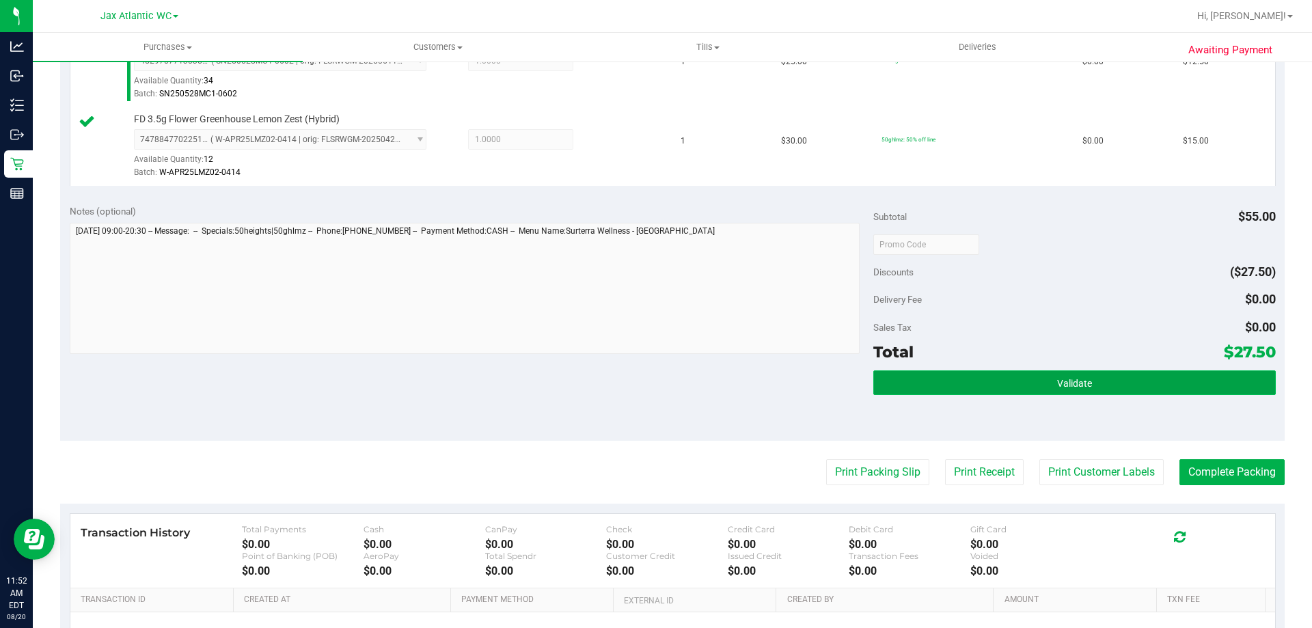
click at [1057, 379] on span "Validate" at bounding box center [1074, 383] width 35 height 11
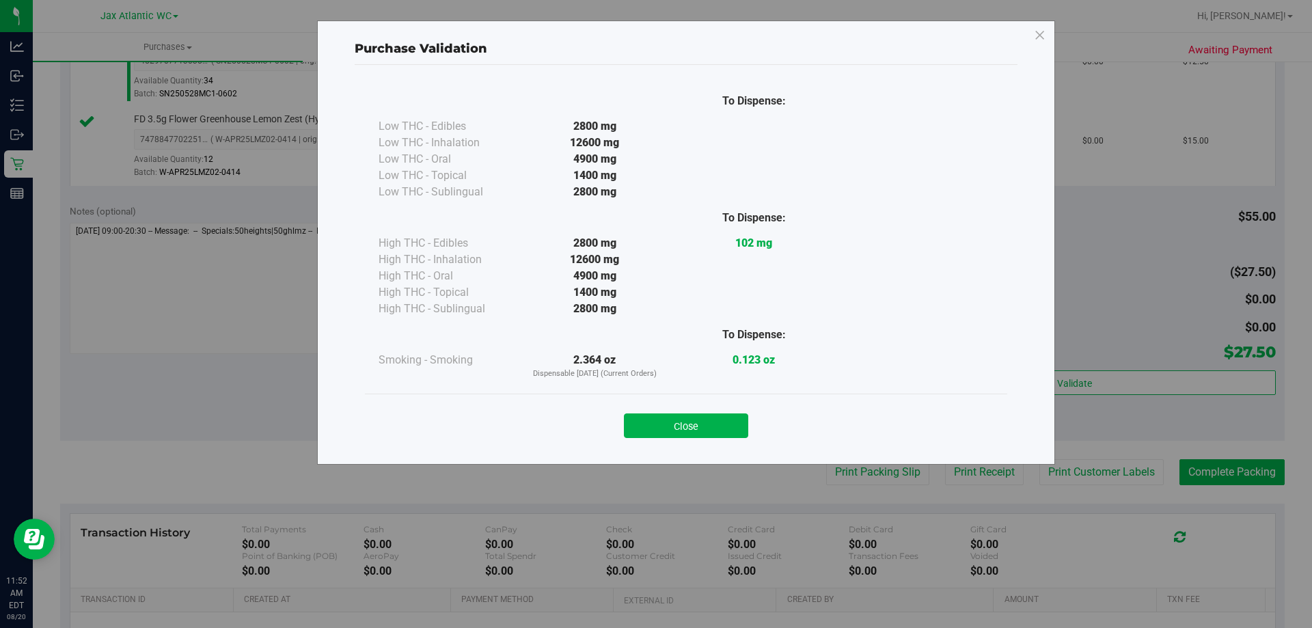
click at [668, 434] on button "Close" at bounding box center [686, 425] width 124 height 25
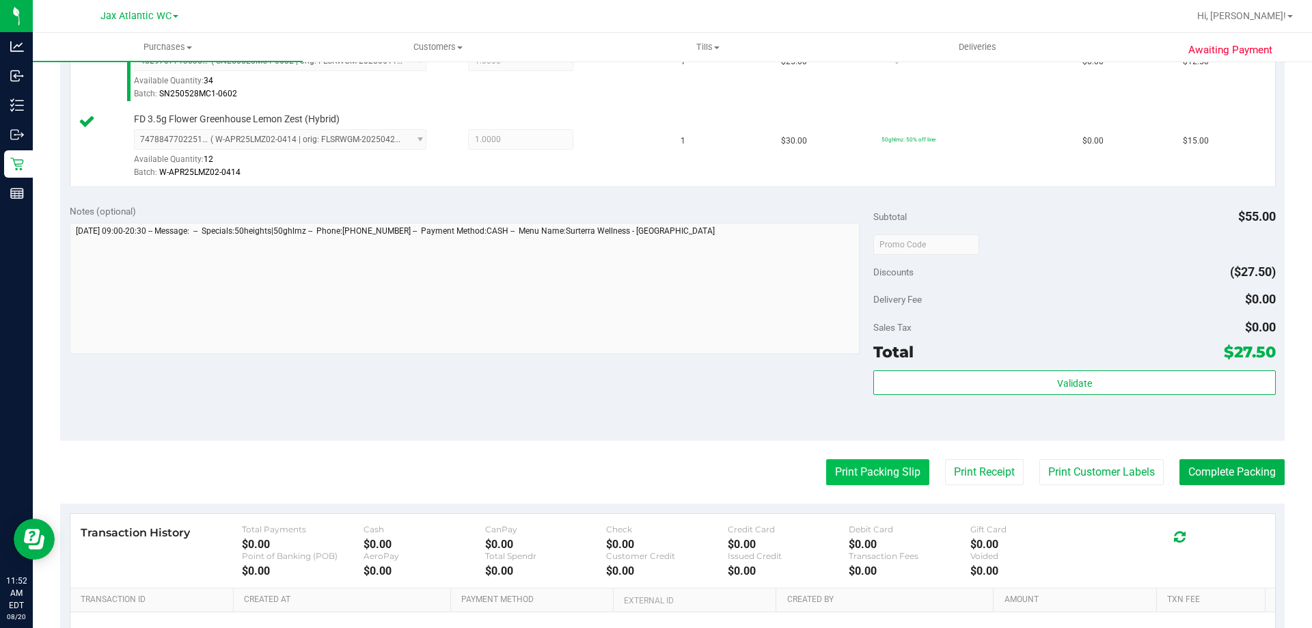
click at [849, 477] on button "Print Packing Slip" at bounding box center [877, 472] width 103 height 26
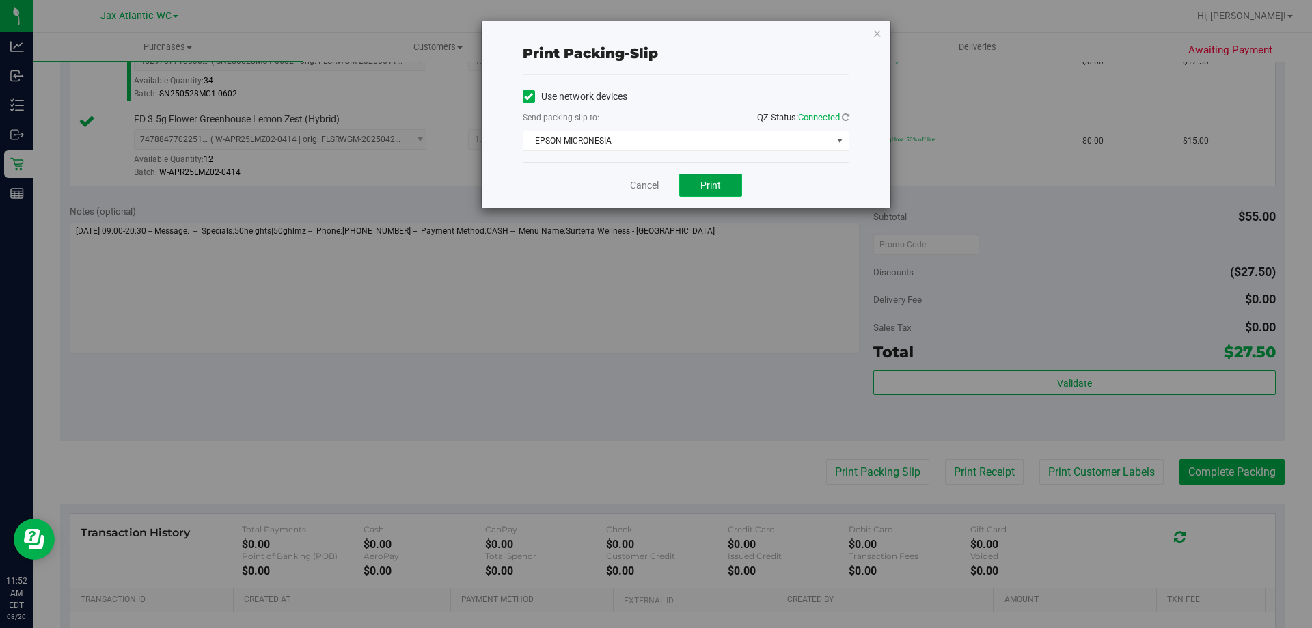
click at [714, 192] on button "Print" at bounding box center [710, 185] width 63 height 23
click at [644, 182] on link "Cancel" at bounding box center [644, 185] width 29 height 14
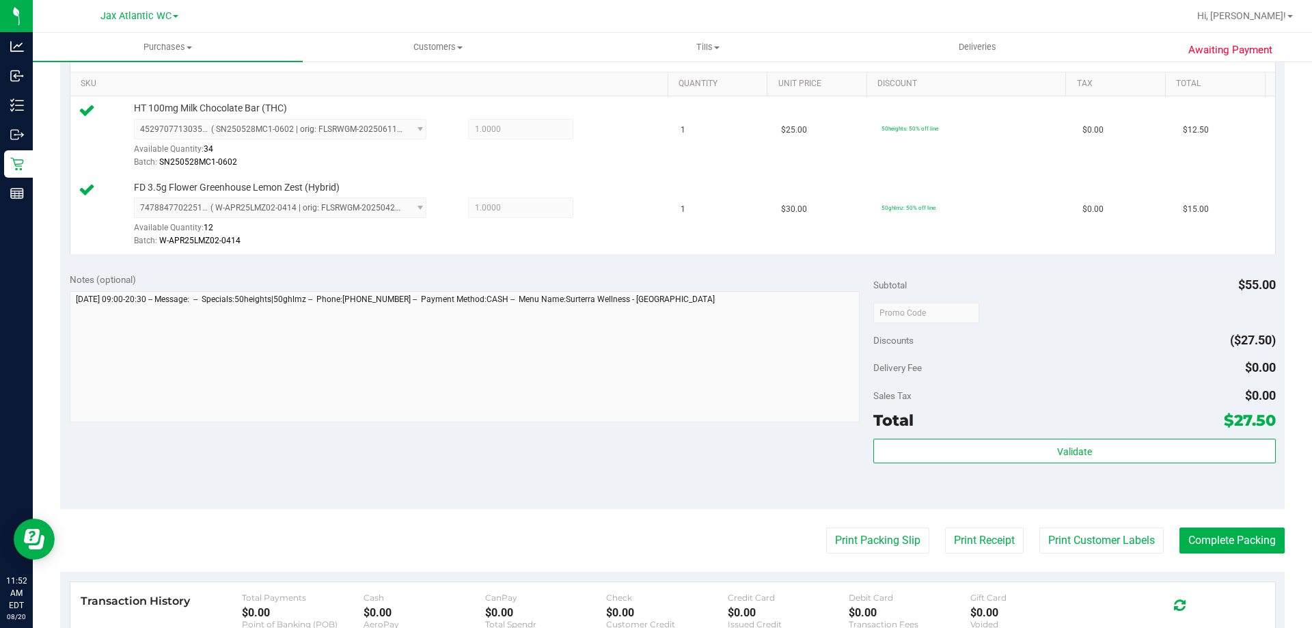
click at [527, 281] on div "Notes (optional)" at bounding box center [472, 280] width 804 height 14
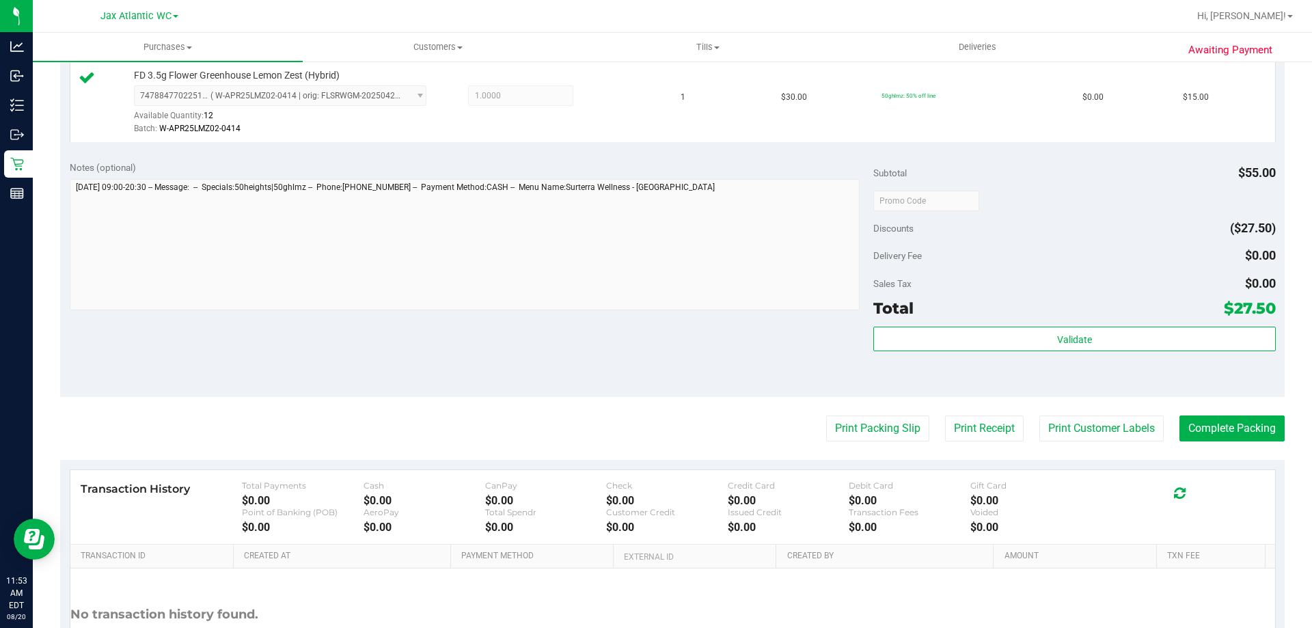
scroll to position [478, 0]
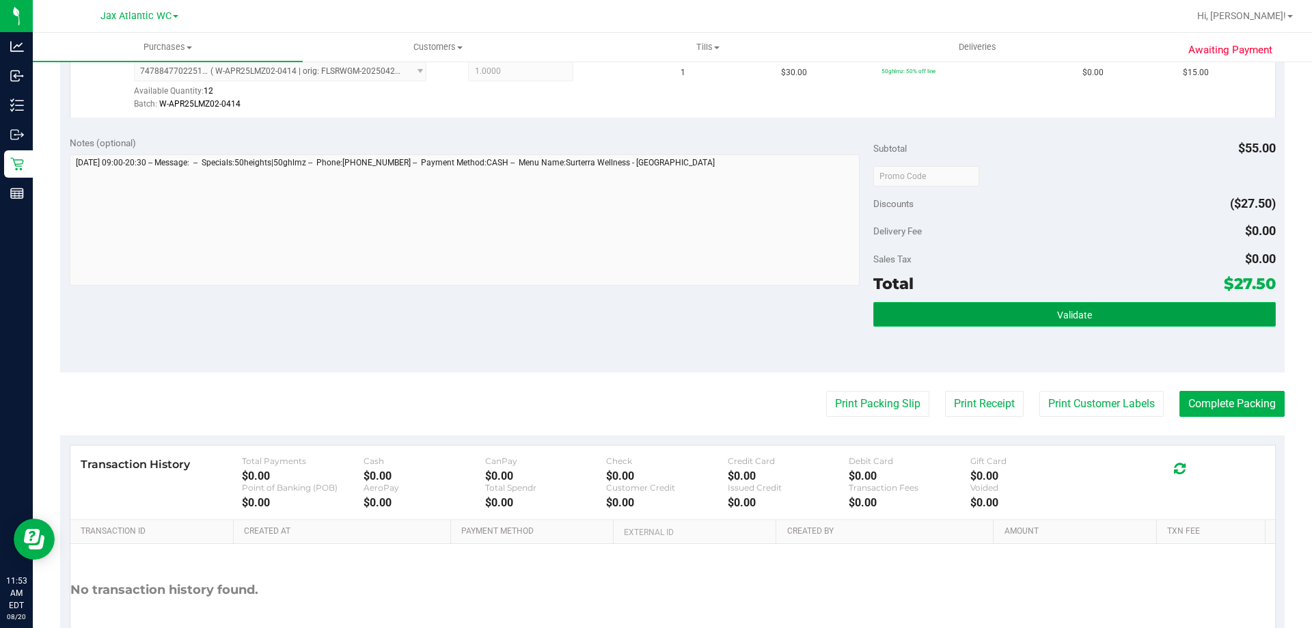
click at [1136, 311] on button "Validate" at bounding box center [1074, 314] width 402 height 25
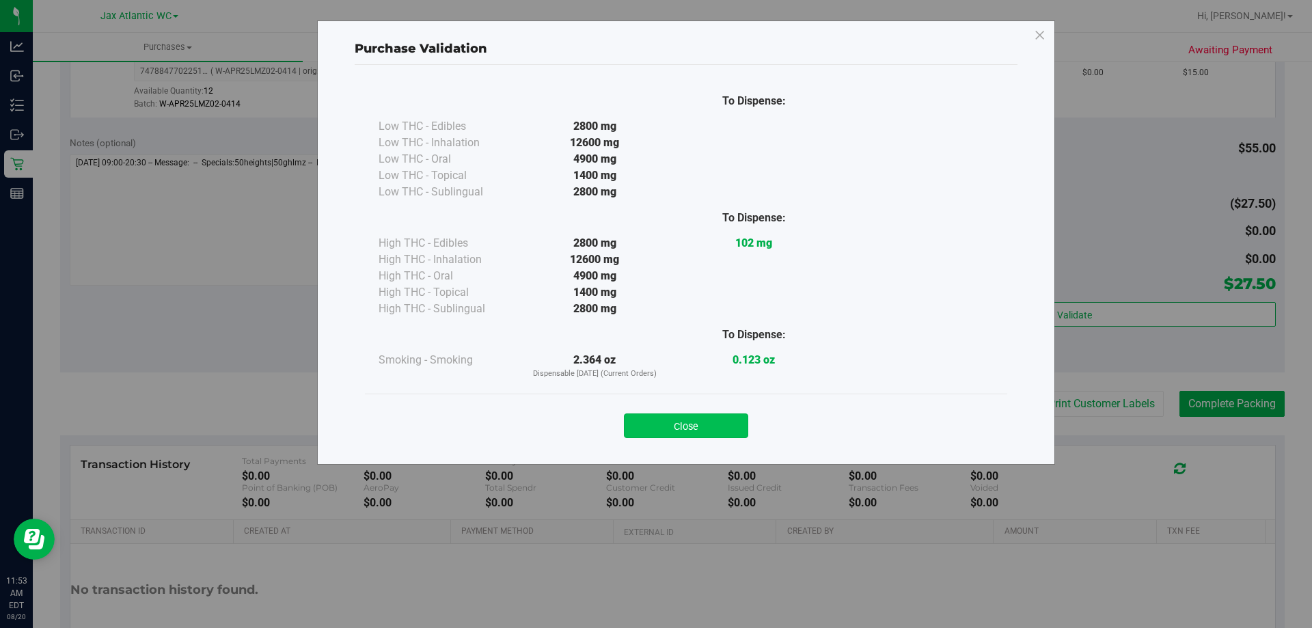
click at [676, 424] on button "Close" at bounding box center [686, 425] width 124 height 25
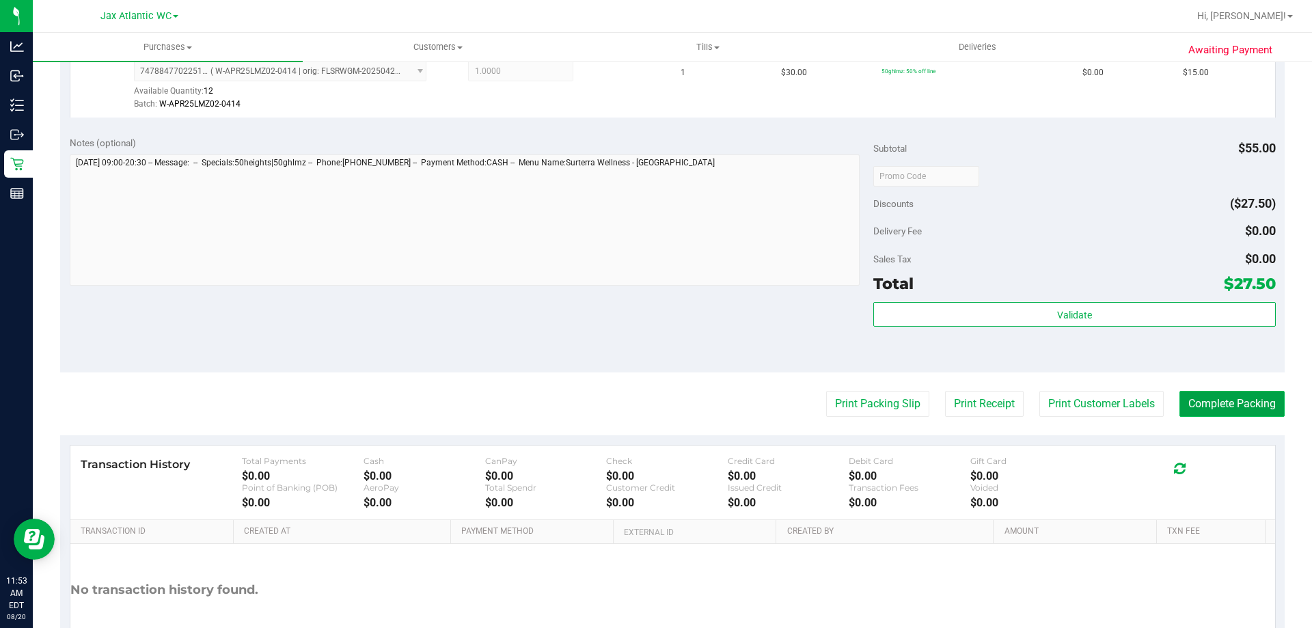
click at [1231, 408] on button "Complete Packing" at bounding box center [1231, 404] width 105 height 26
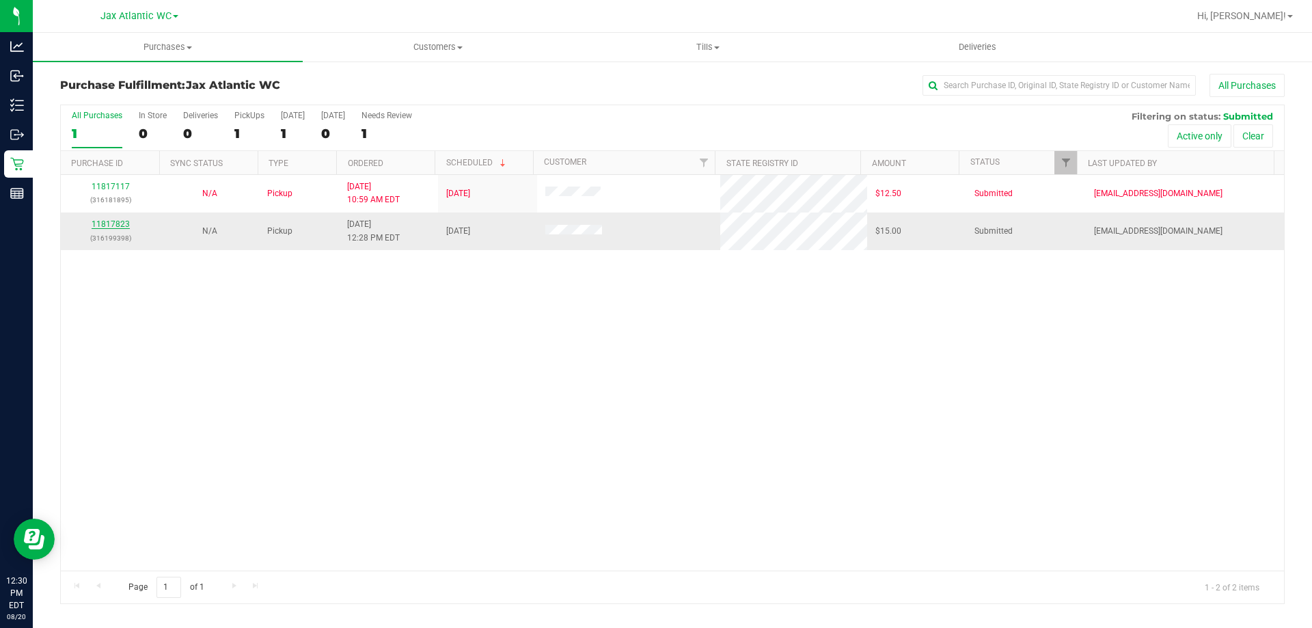
click at [112, 223] on link "11817823" at bounding box center [111, 224] width 38 height 10
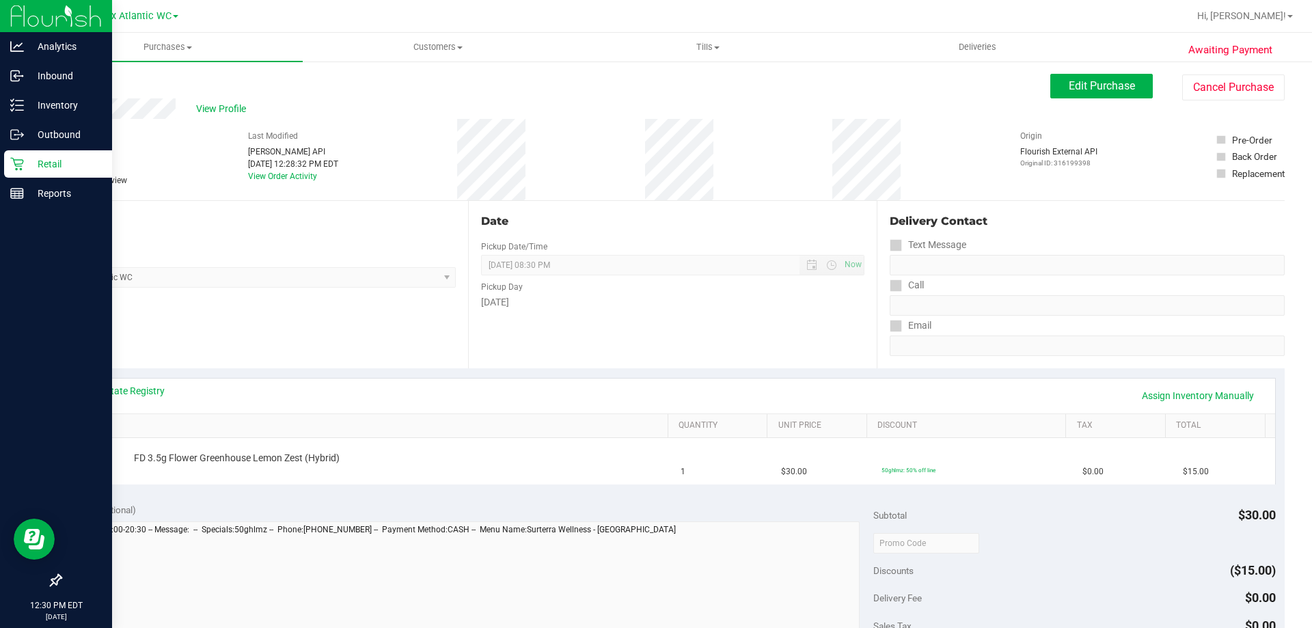
click at [35, 156] on p "Retail" at bounding box center [65, 164] width 82 height 16
